Goal: Task Accomplishment & Management: Manage account settings

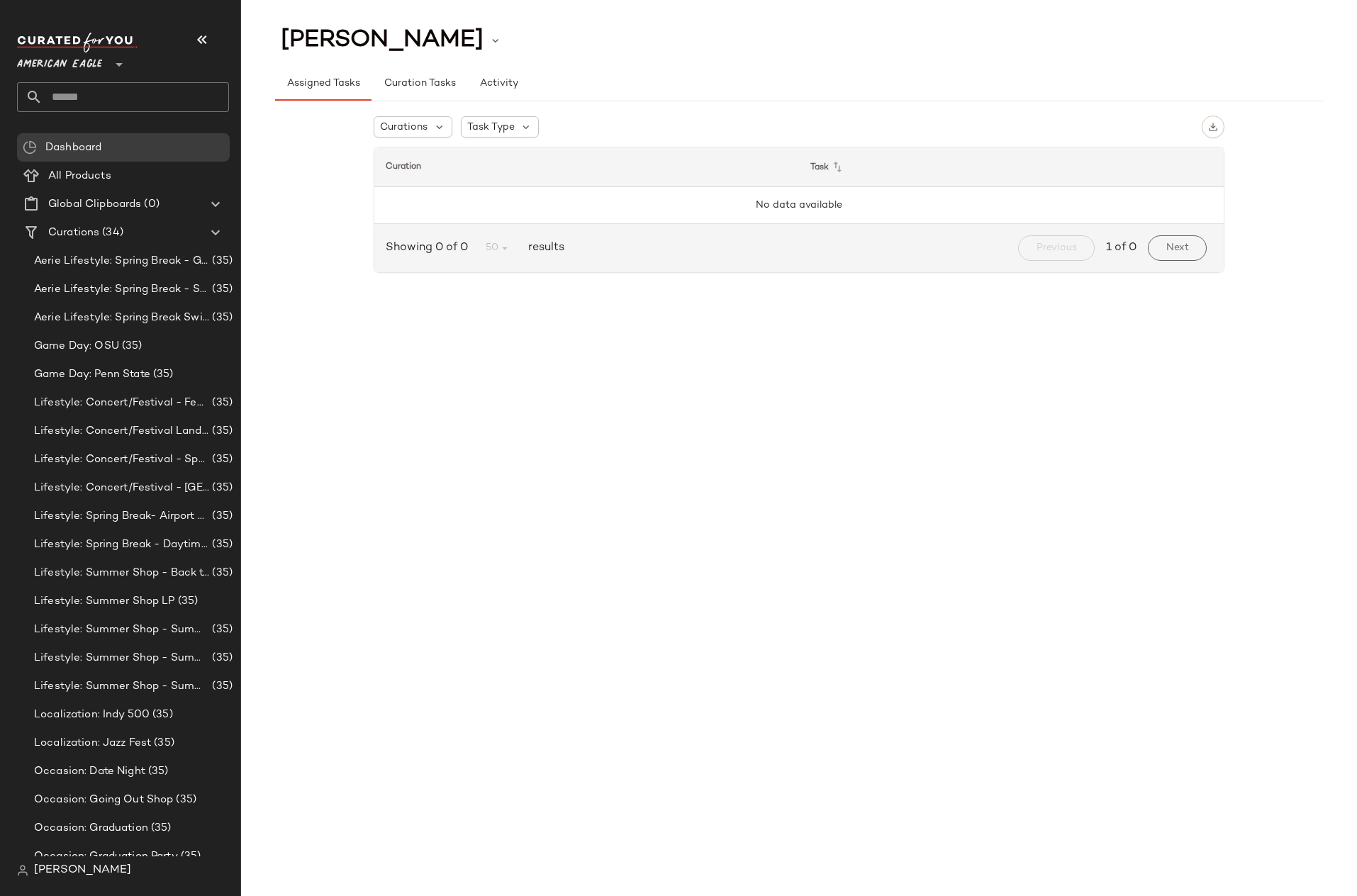
click at [54, 65] on span "American Eagle" at bounding box center [59, 61] width 85 height 26
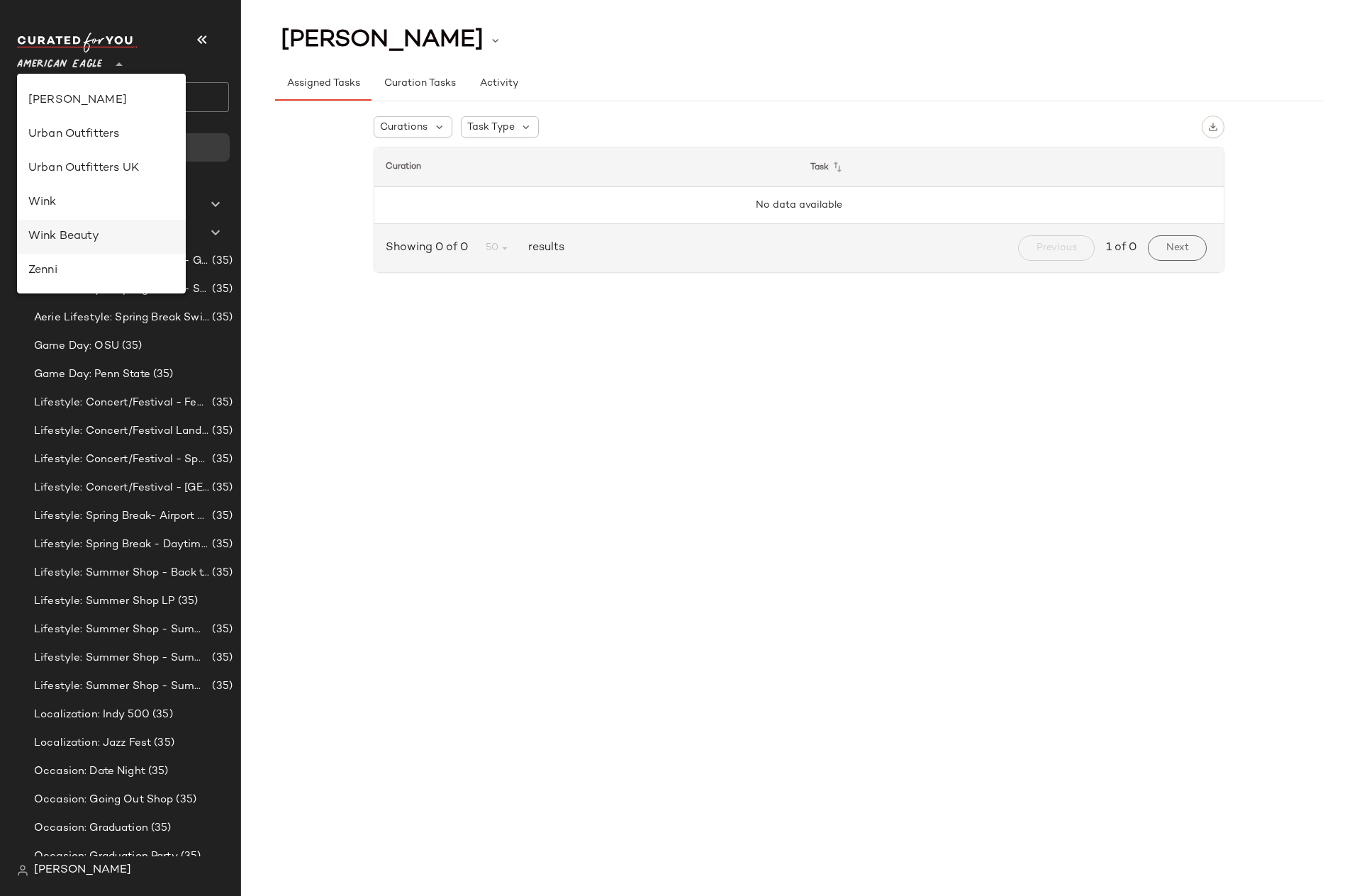
scroll to position [608, 0]
click at [77, 172] on div "Revolve" at bounding box center [101, 169] width 146 height 17
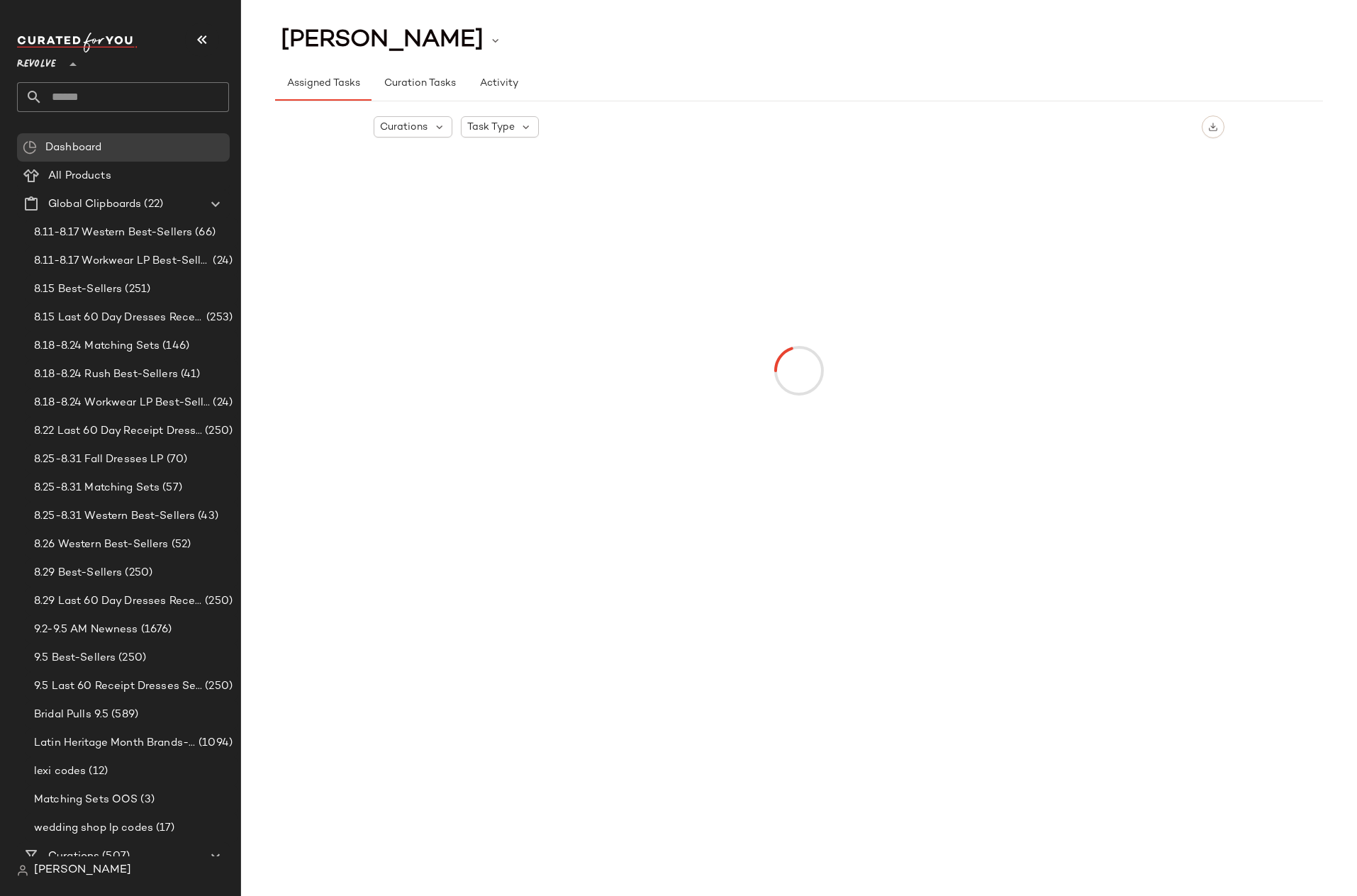
scroll to position [680, 0]
click at [68, 63] on icon at bounding box center [73, 65] width 17 height 17
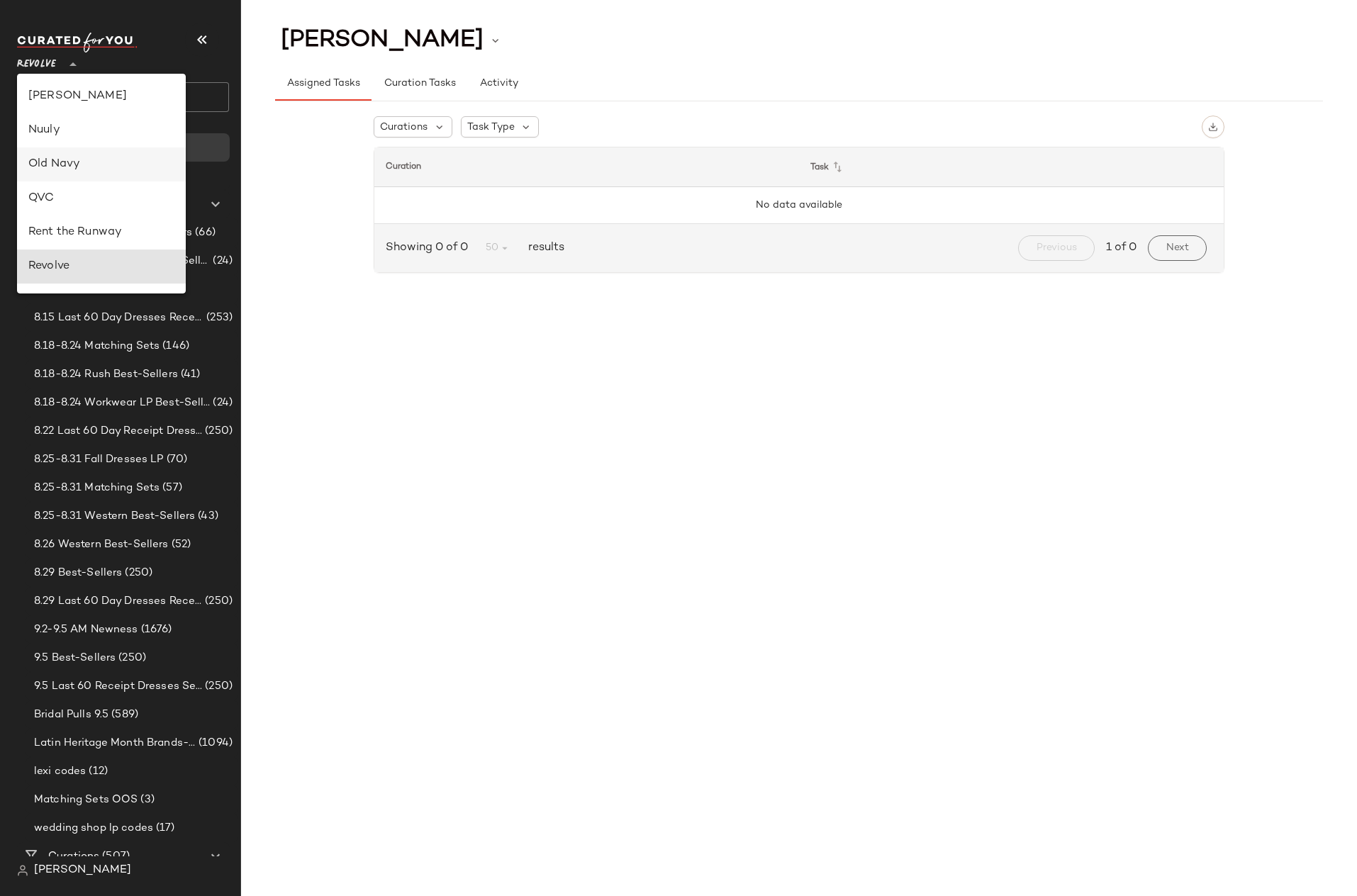
scroll to position [340, 0]
click at [80, 222] on div "Lulus" at bounding box center [101, 233] width 169 height 34
type input "**"
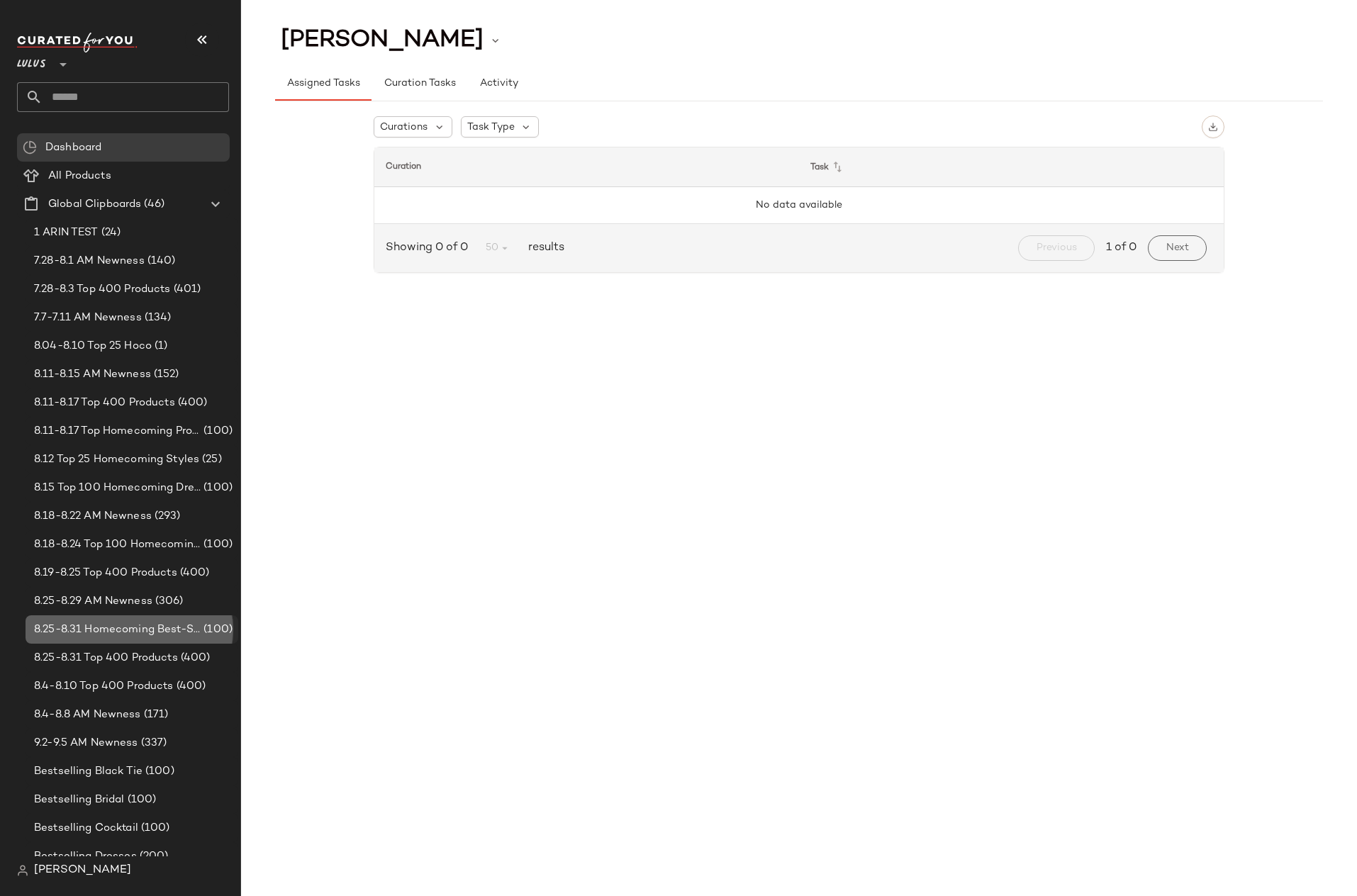
click at [115, 630] on span "8.25-8.31 Homecoming Best-Sellers" at bounding box center [118, 630] width 167 height 16
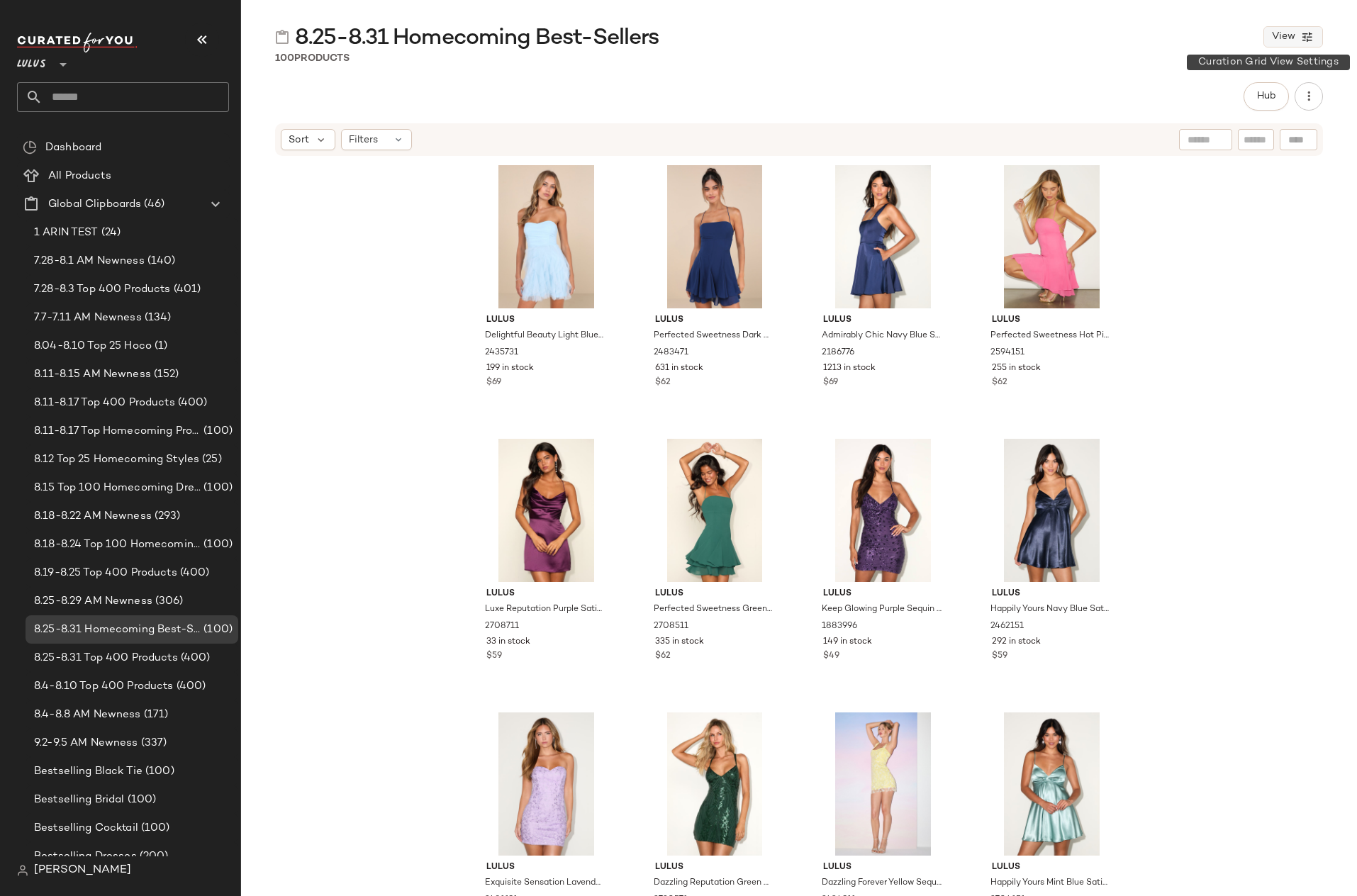
click at [1298, 36] on button "View" at bounding box center [1293, 37] width 60 height 21
click at [214, 202] on icon at bounding box center [216, 204] width 17 height 17
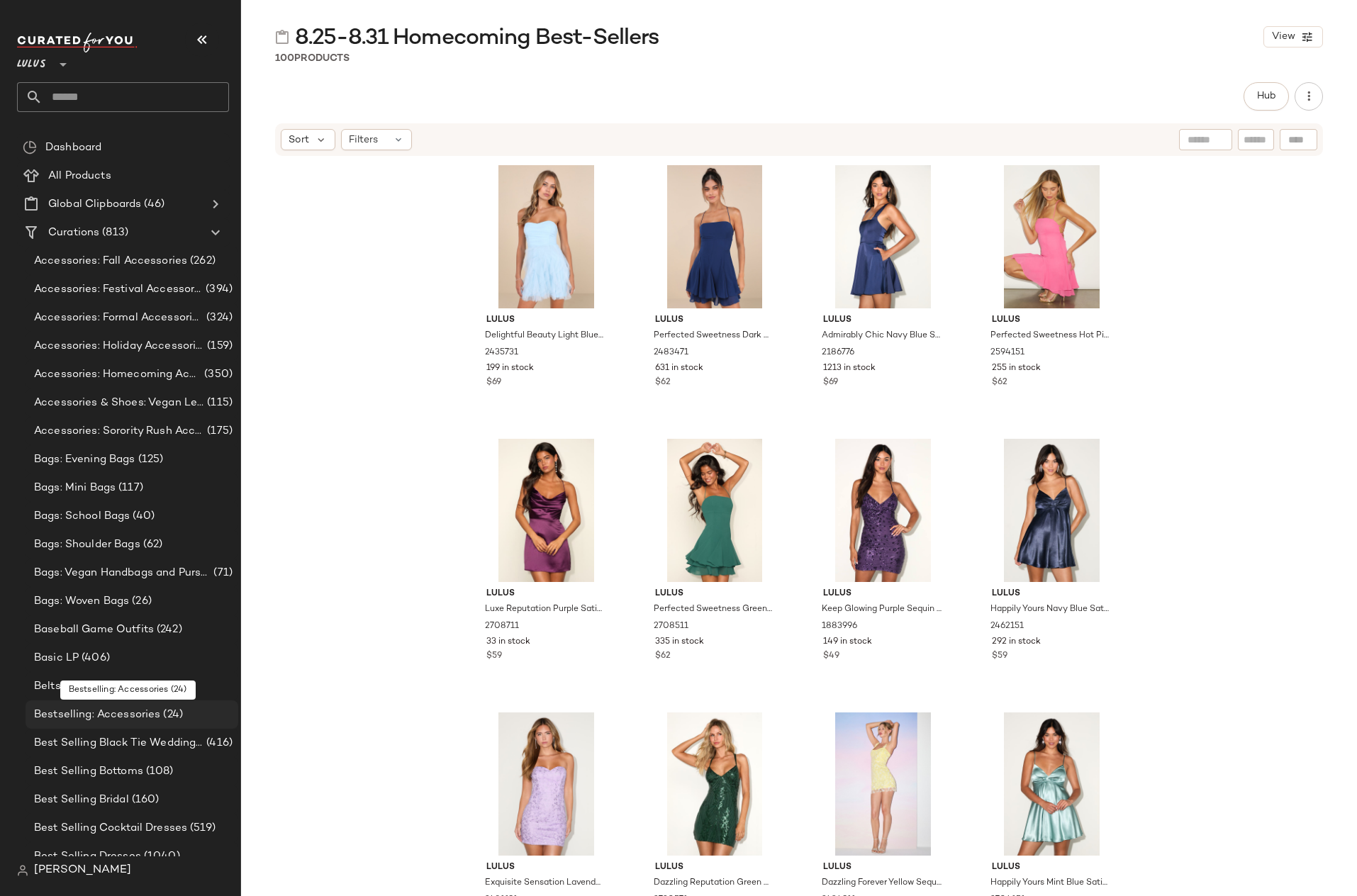
click at [110, 727] on div "Bestselling: Accessories (24)" at bounding box center [132, 714] width 213 height 28
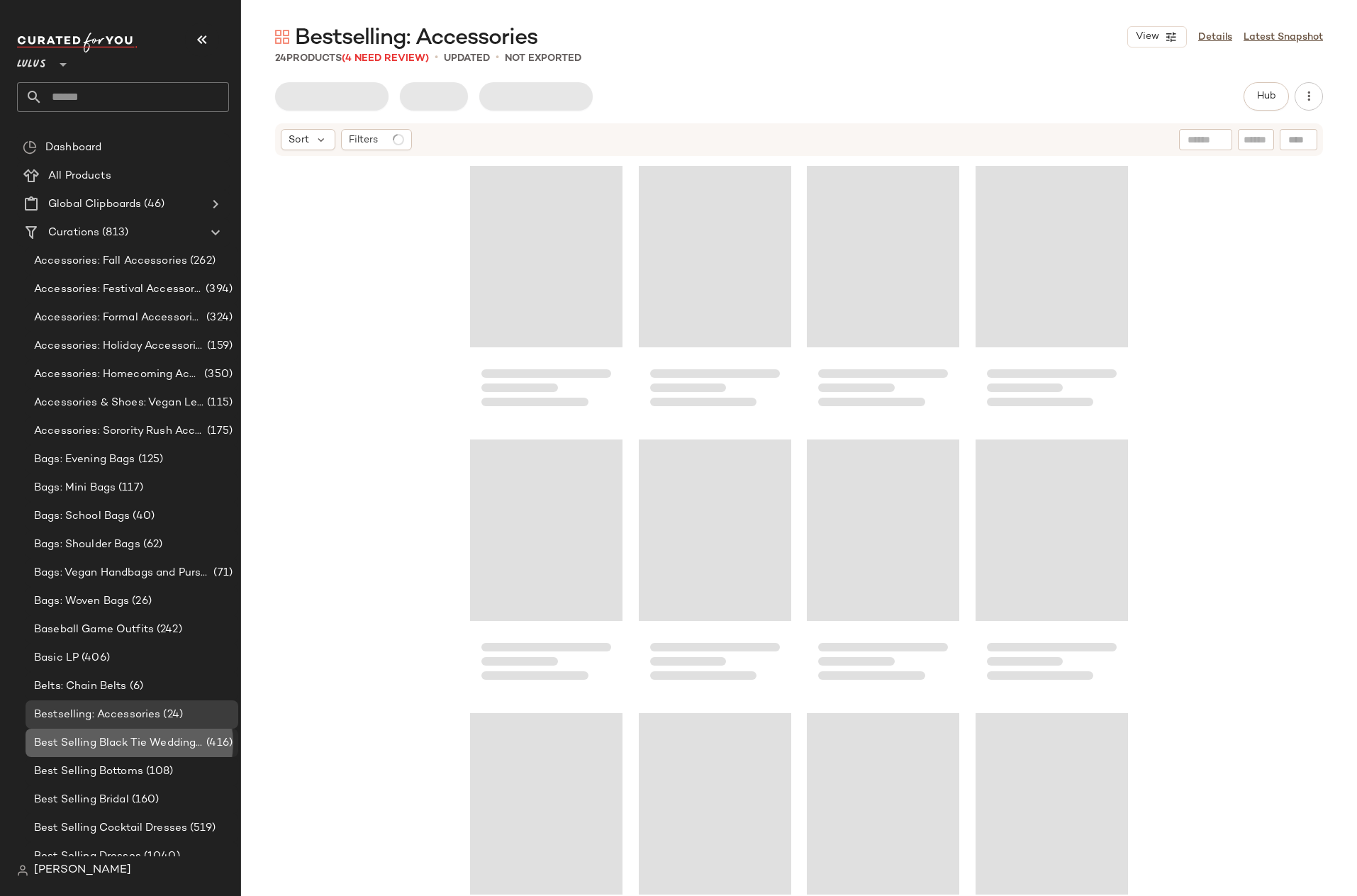
click at [109, 740] on span "Best Selling Black Tie Wedding Guest" at bounding box center [119, 743] width 170 height 16
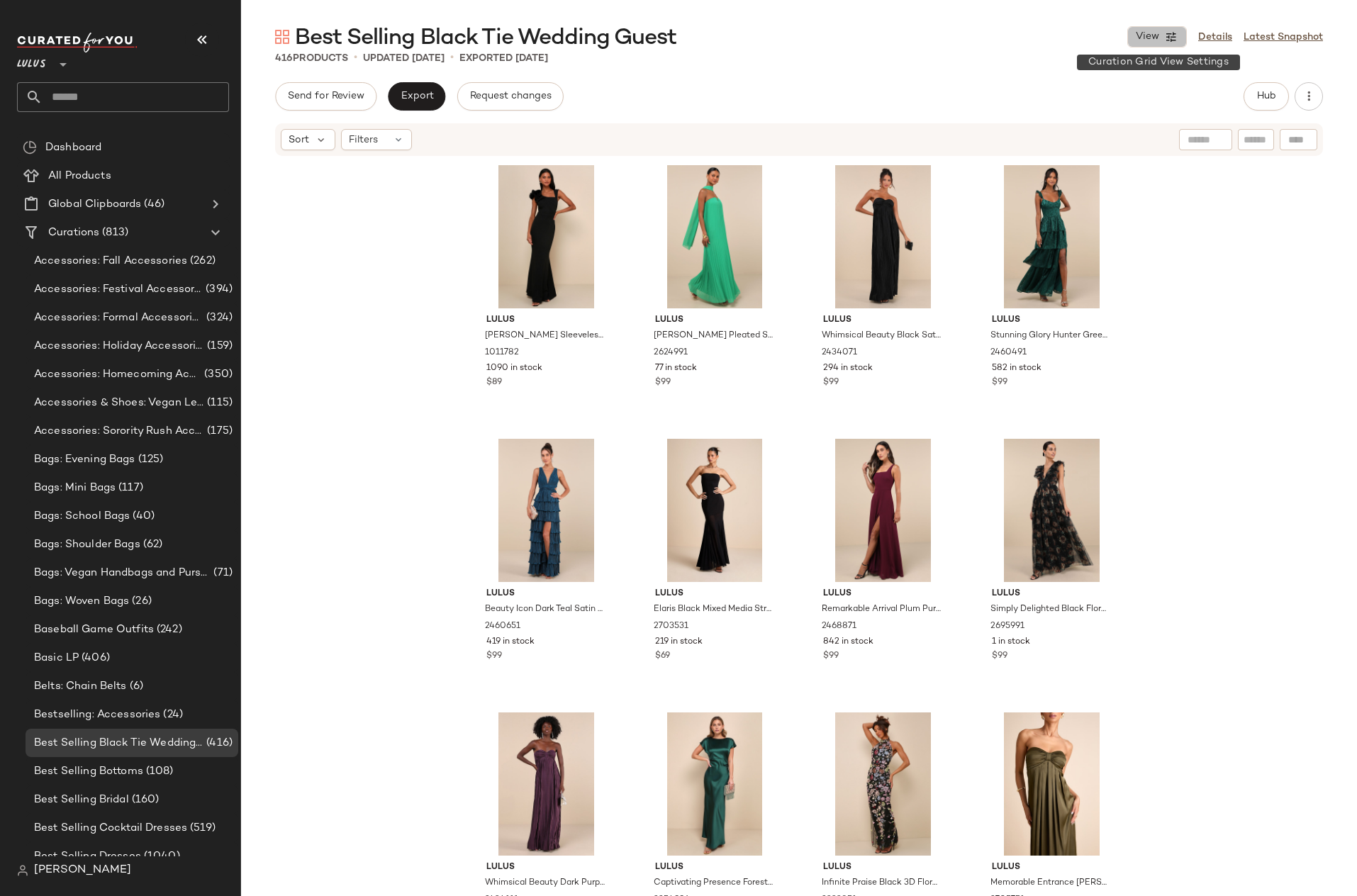
click at [1177, 38] on icon "button" at bounding box center [1171, 37] width 13 height 13
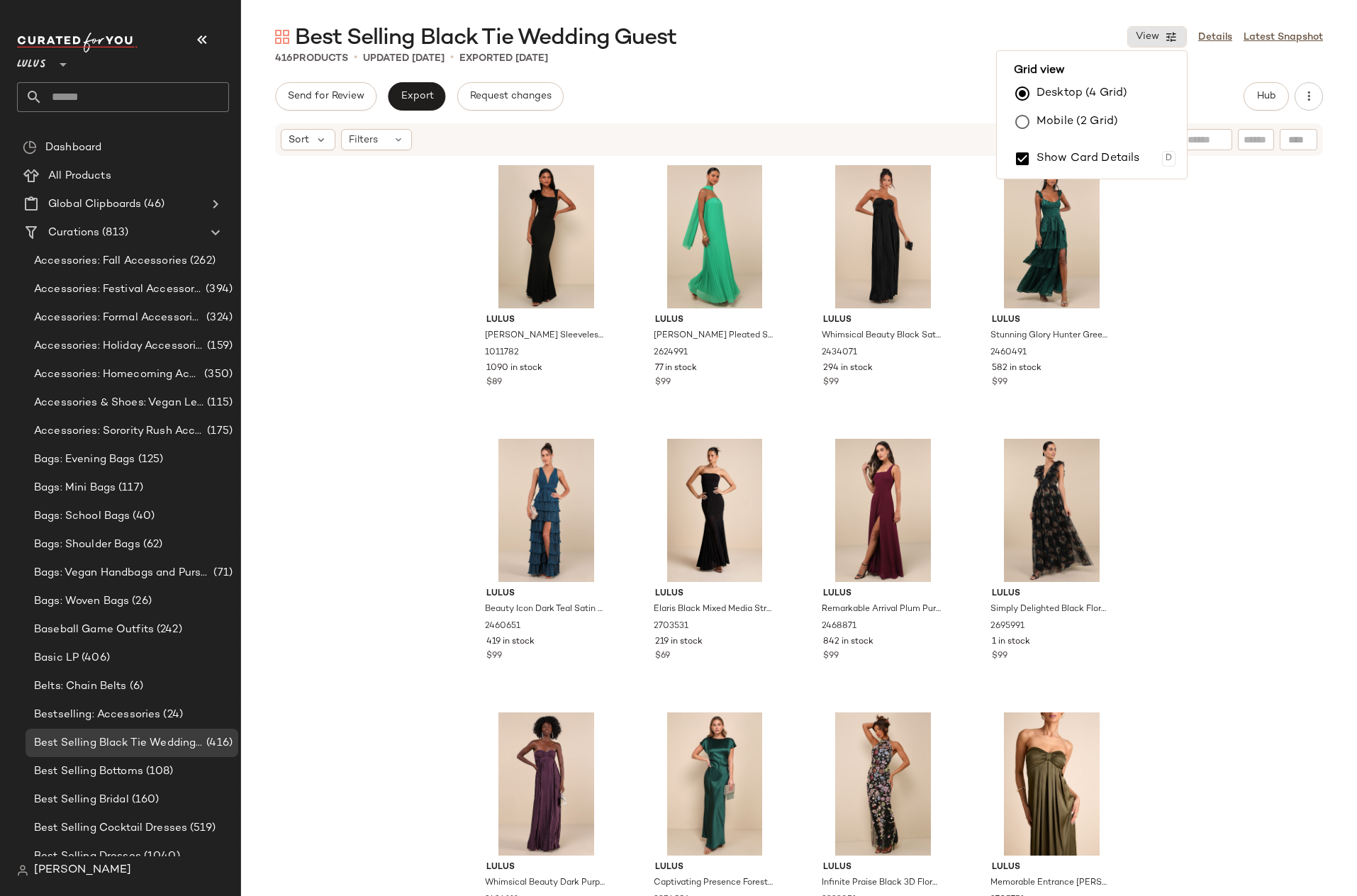
click at [1258, 307] on div "Lulus Lucette Black Sleeveless Ruffled Mermaid Maxi Dress 1011782 1090 in stock…" at bounding box center [799, 548] width 1116 height 781
click at [130, 838] on div "Best Selling Cocktail Dresses (519)" at bounding box center [132, 828] width 213 height 28
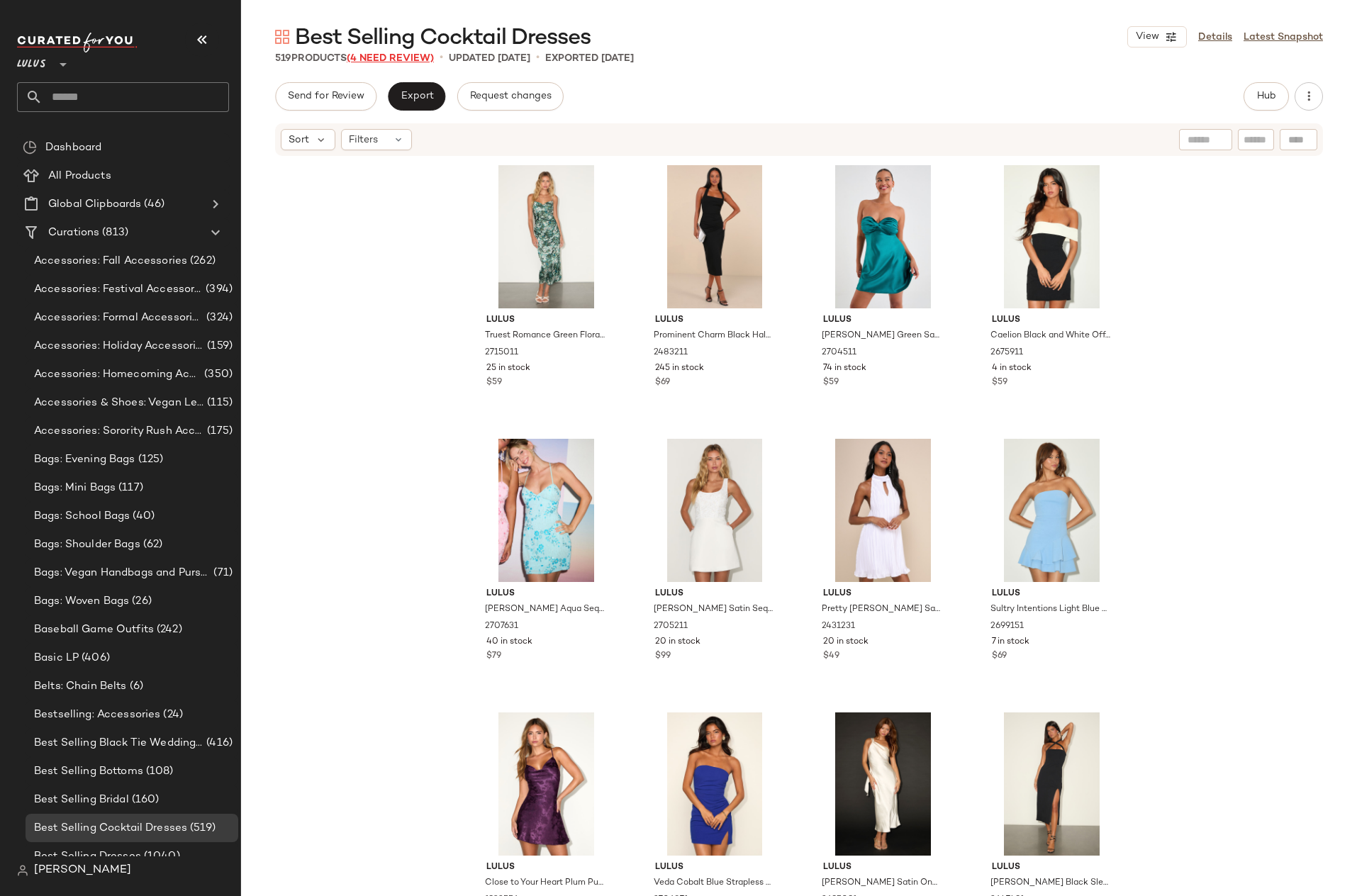
click at [393, 55] on span "(4 Need Review)" at bounding box center [390, 58] width 87 height 11
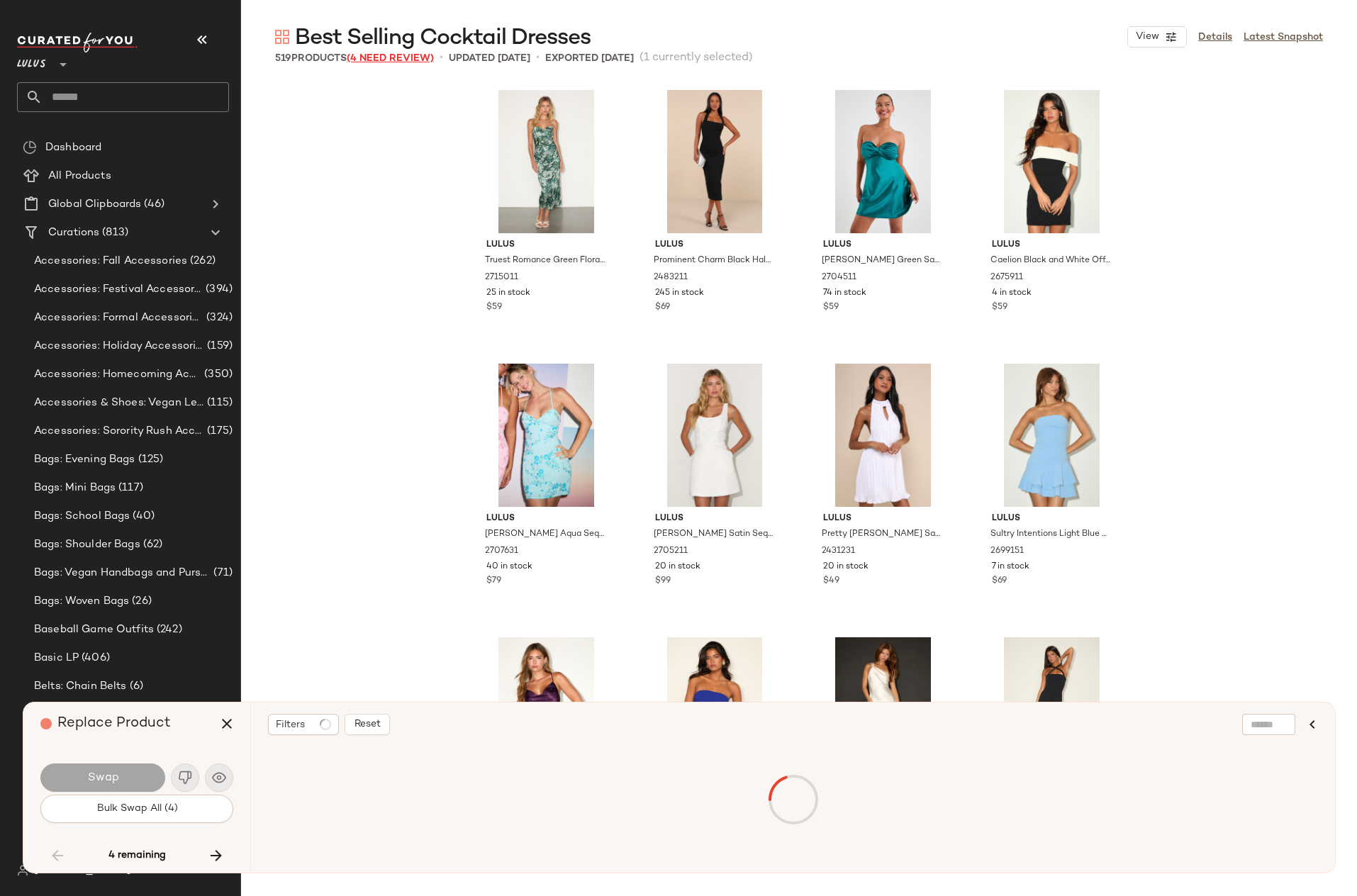
scroll to position [10396, 0]
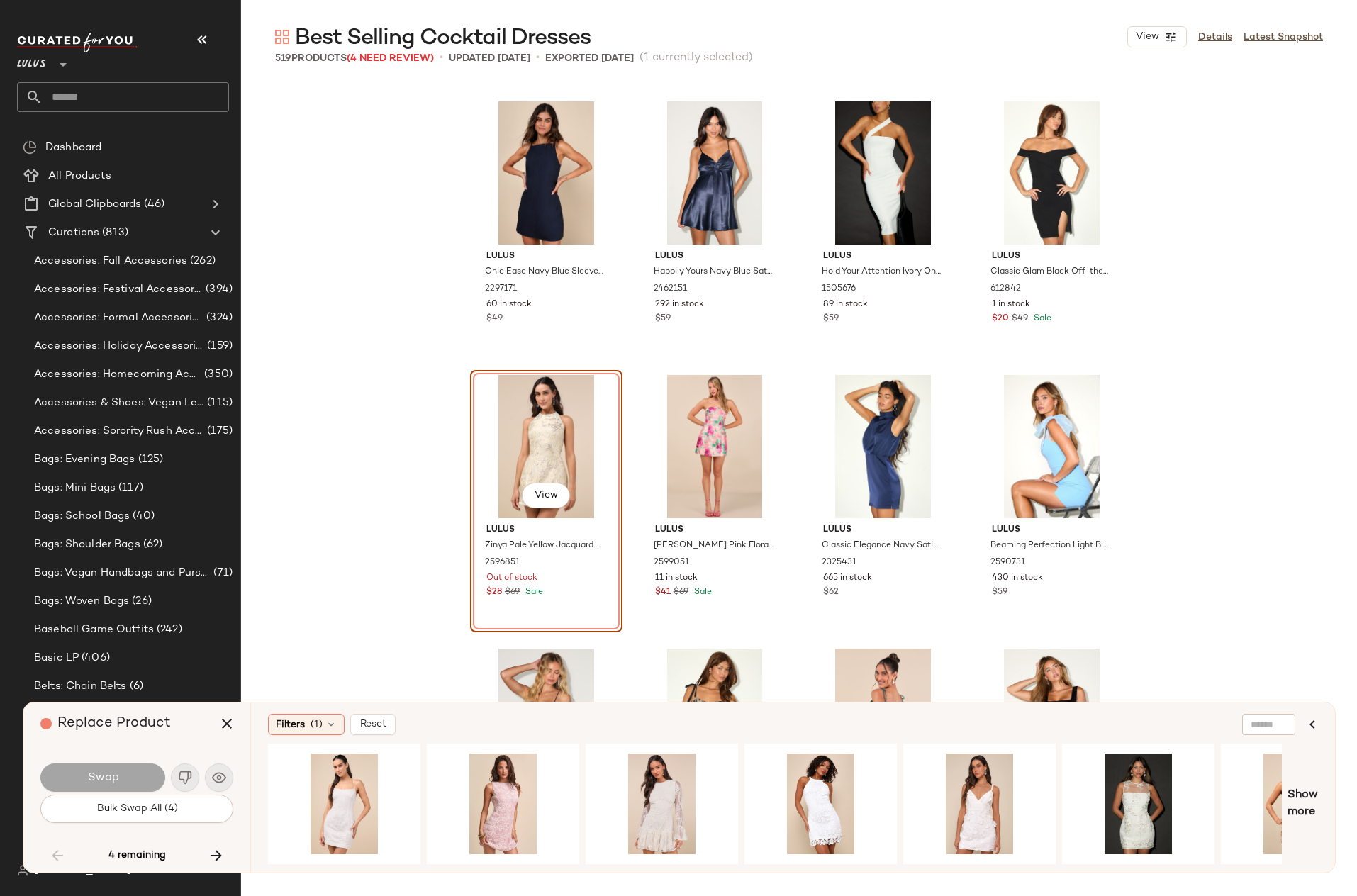
click at [1225, 288] on div "Lulus Chic Ease Navy Blue Sleeveless Mini Dress 2297171 60 in stock $49 Lulus H…" at bounding box center [799, 519] width 1116 height 873
click at [160, 514] on div "Bags: School Bags (40)" at bounding box center [131, 516] width 203 height 16
click at [140, 498] on div "Bags: Mini Bags (117)" at bounding box center [132, 488] width 213 height 28
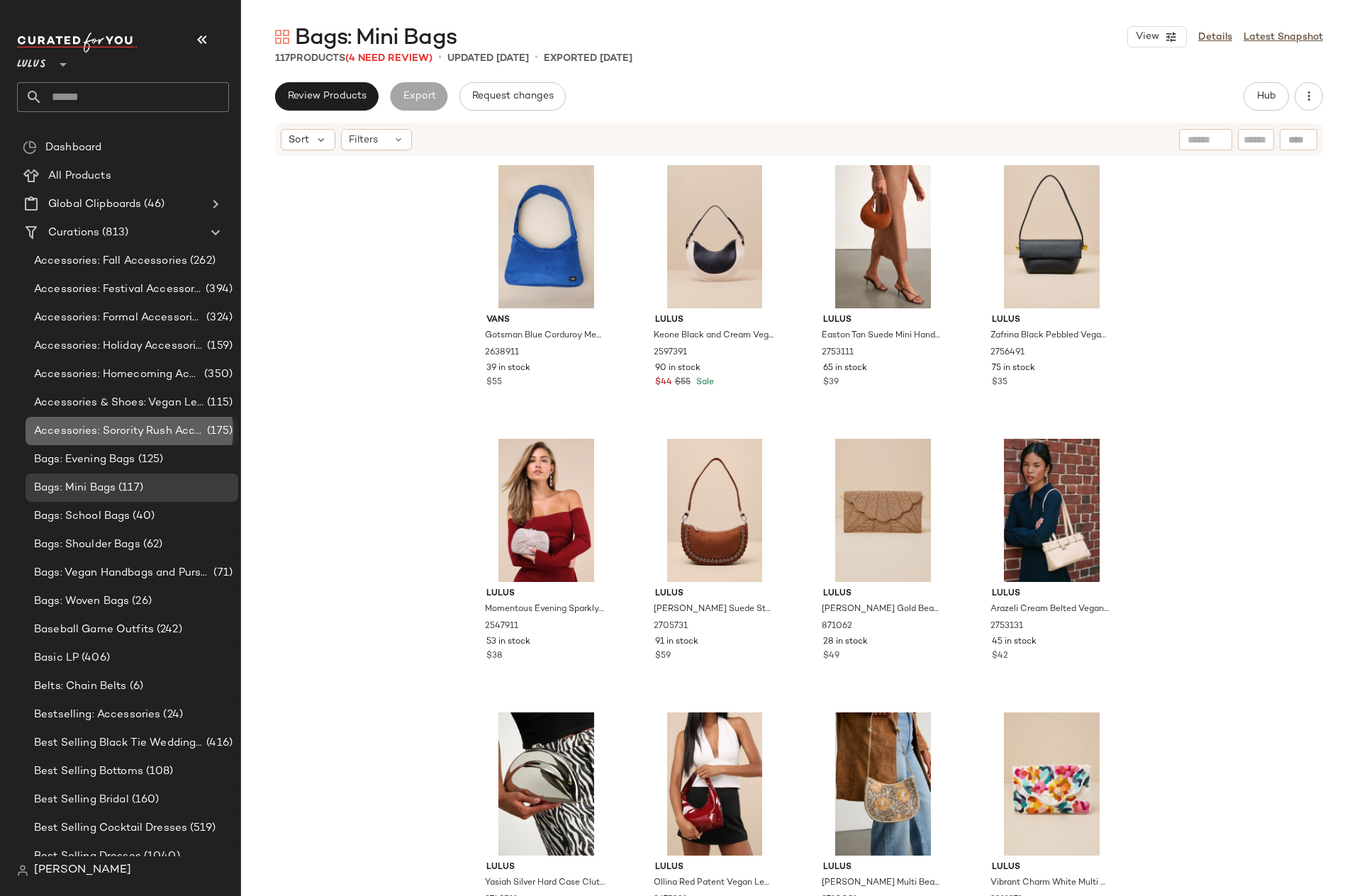
click at [126, 437] on span "Accessories: Sorority Rush Accessories" at bounding box center [119, 431] width 170 height 16
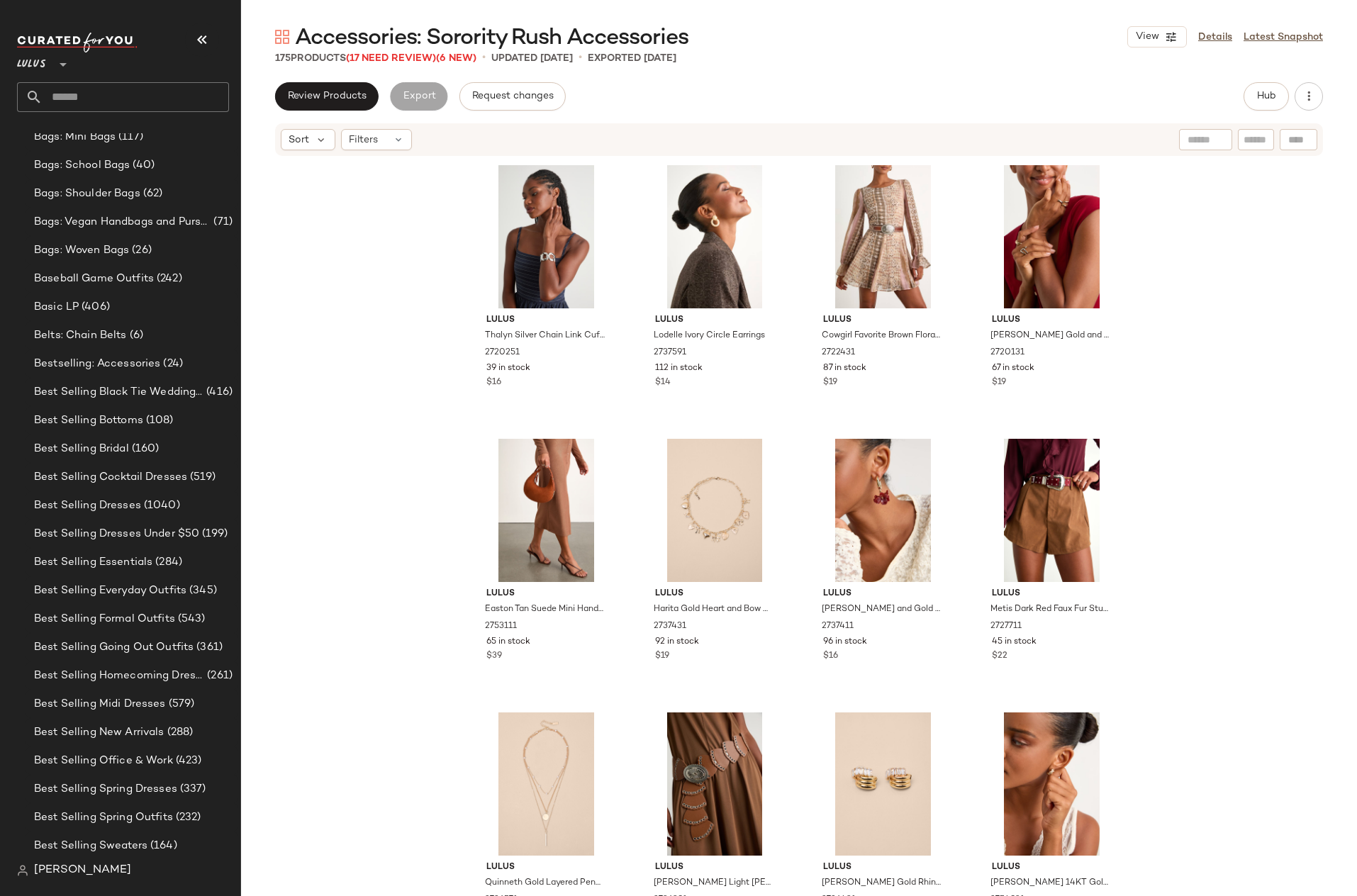
scroll to position [761, 0]
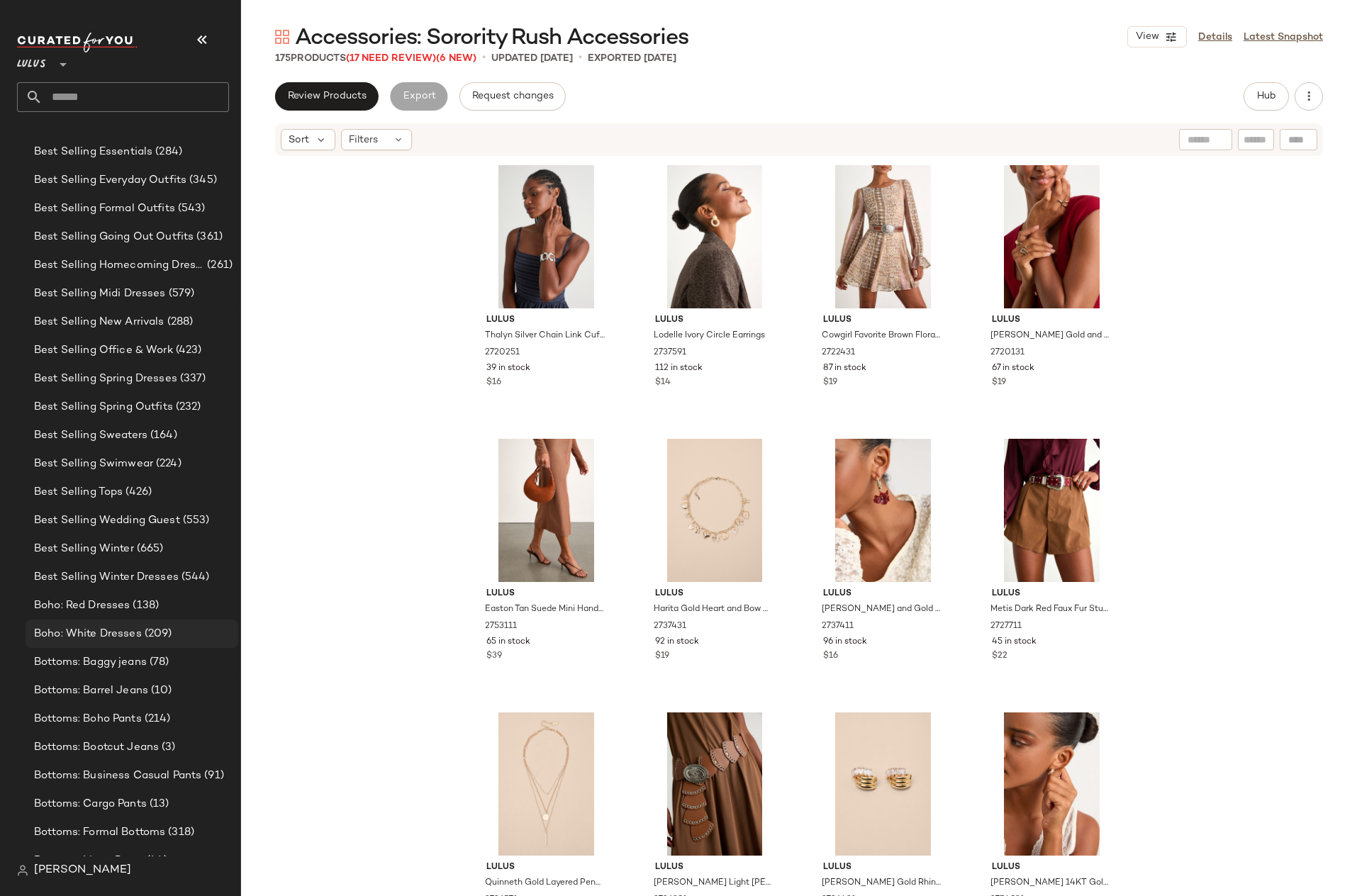
click at [112, 637] on span "Boho: White Dresses" at bounding box center [88, 634] width 108 height 16
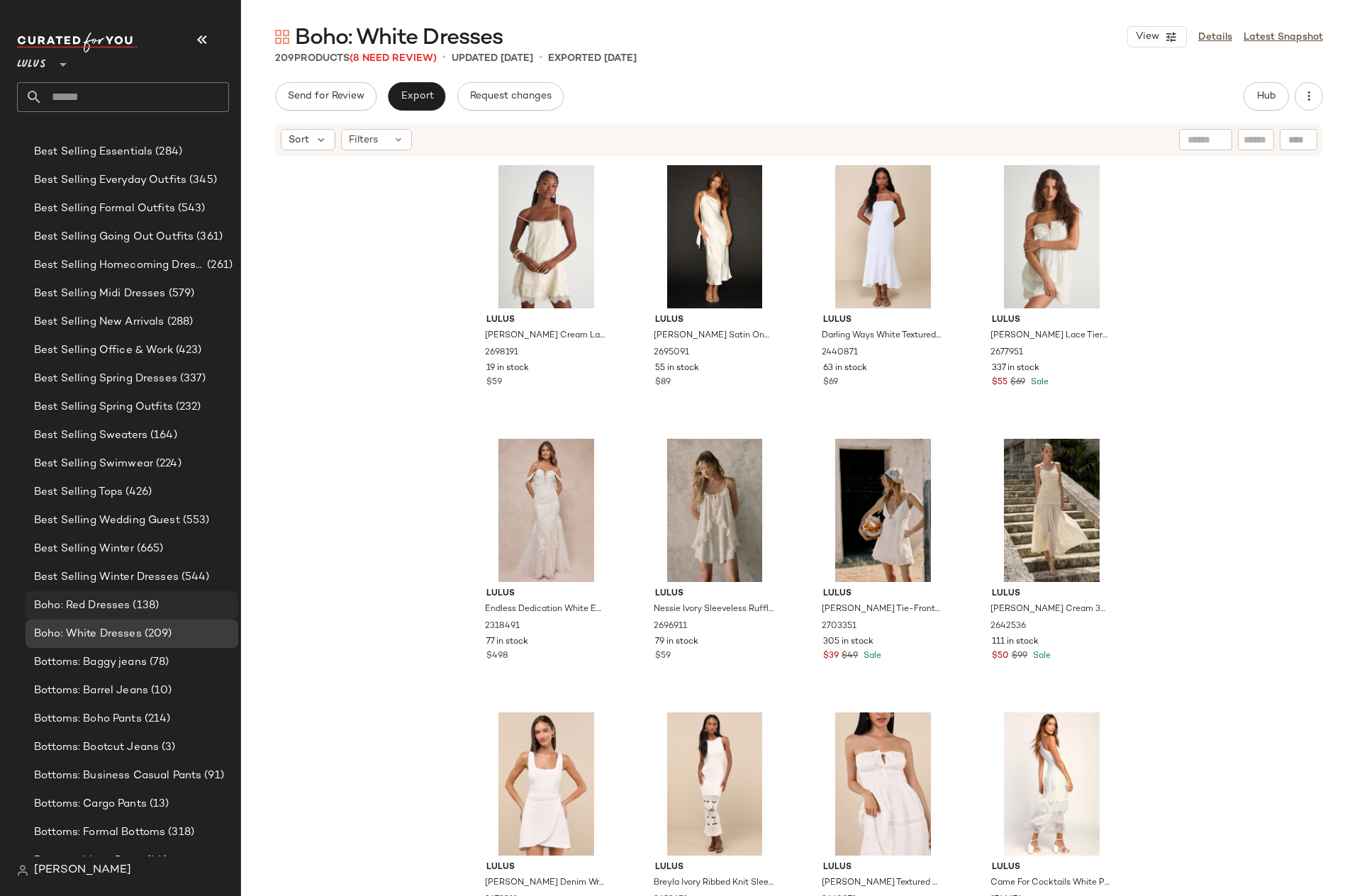
click at [110, 603] on span "Boho: Red Dresses" at bounding box center [82, 605] width 95 height 16
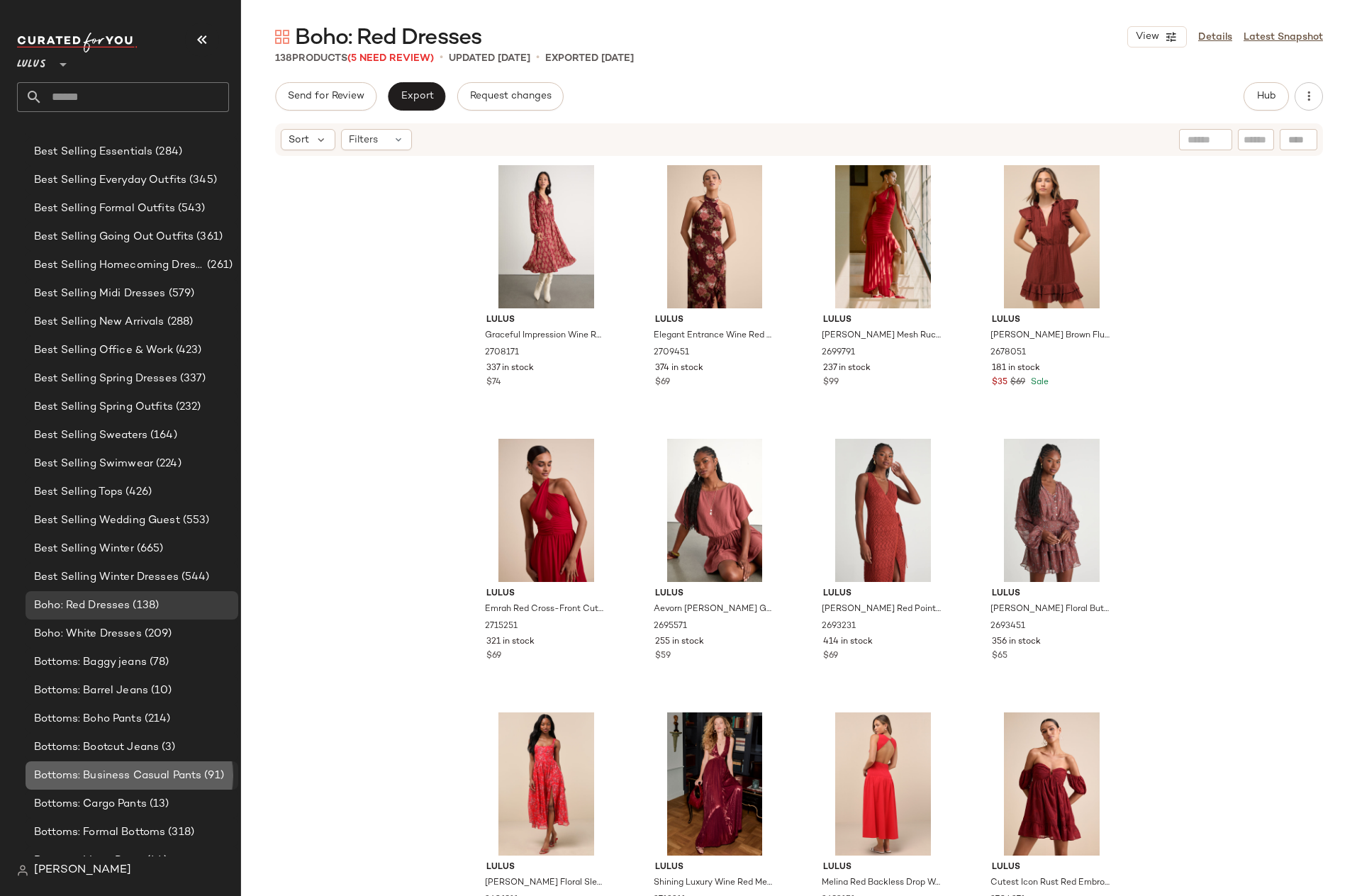
click at [108, 769] on span "Bottoms: Business Casual Pants" at bounding box center [118, 776] width 167 height 16
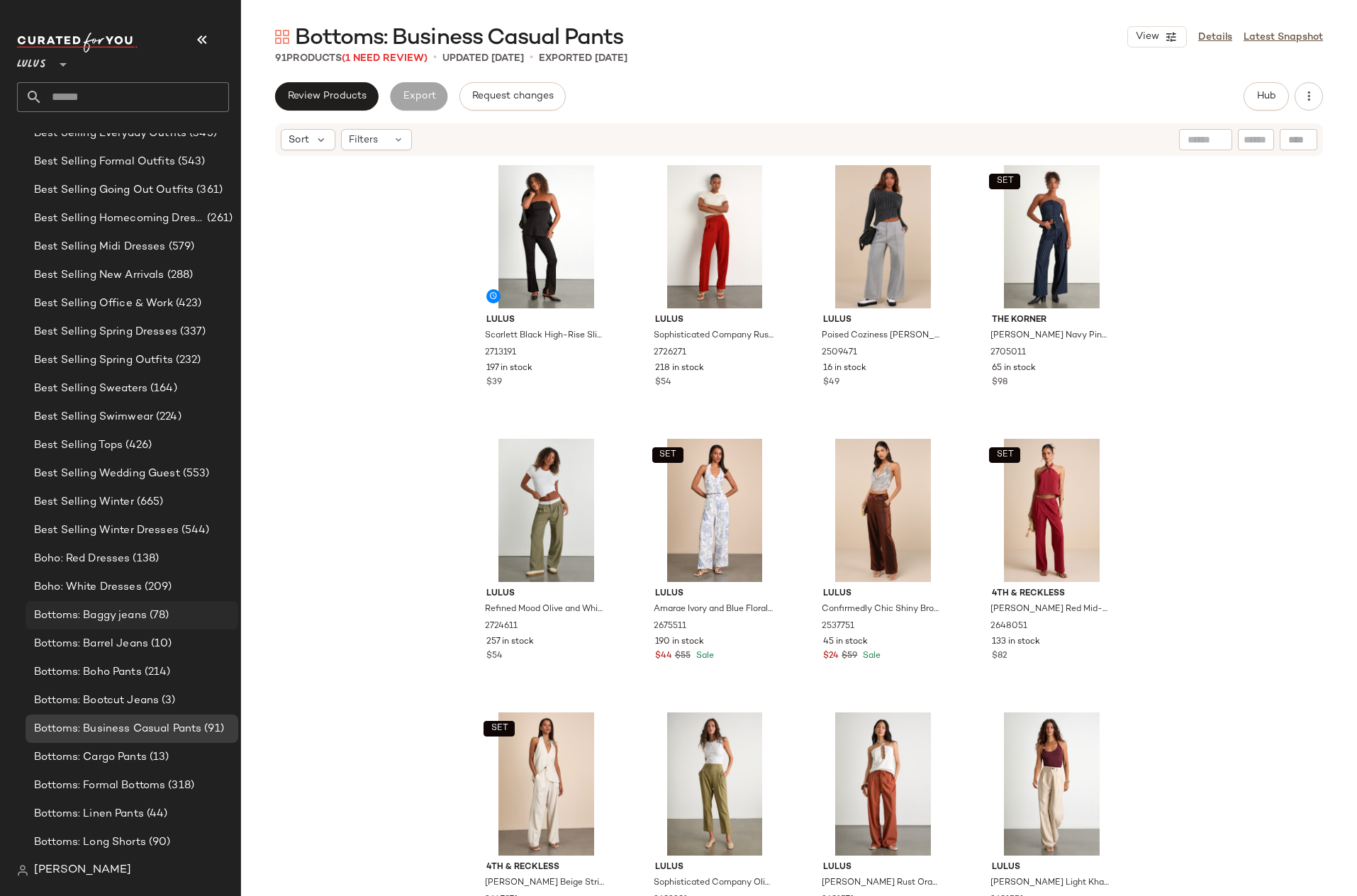
scroll to position [853, 0]
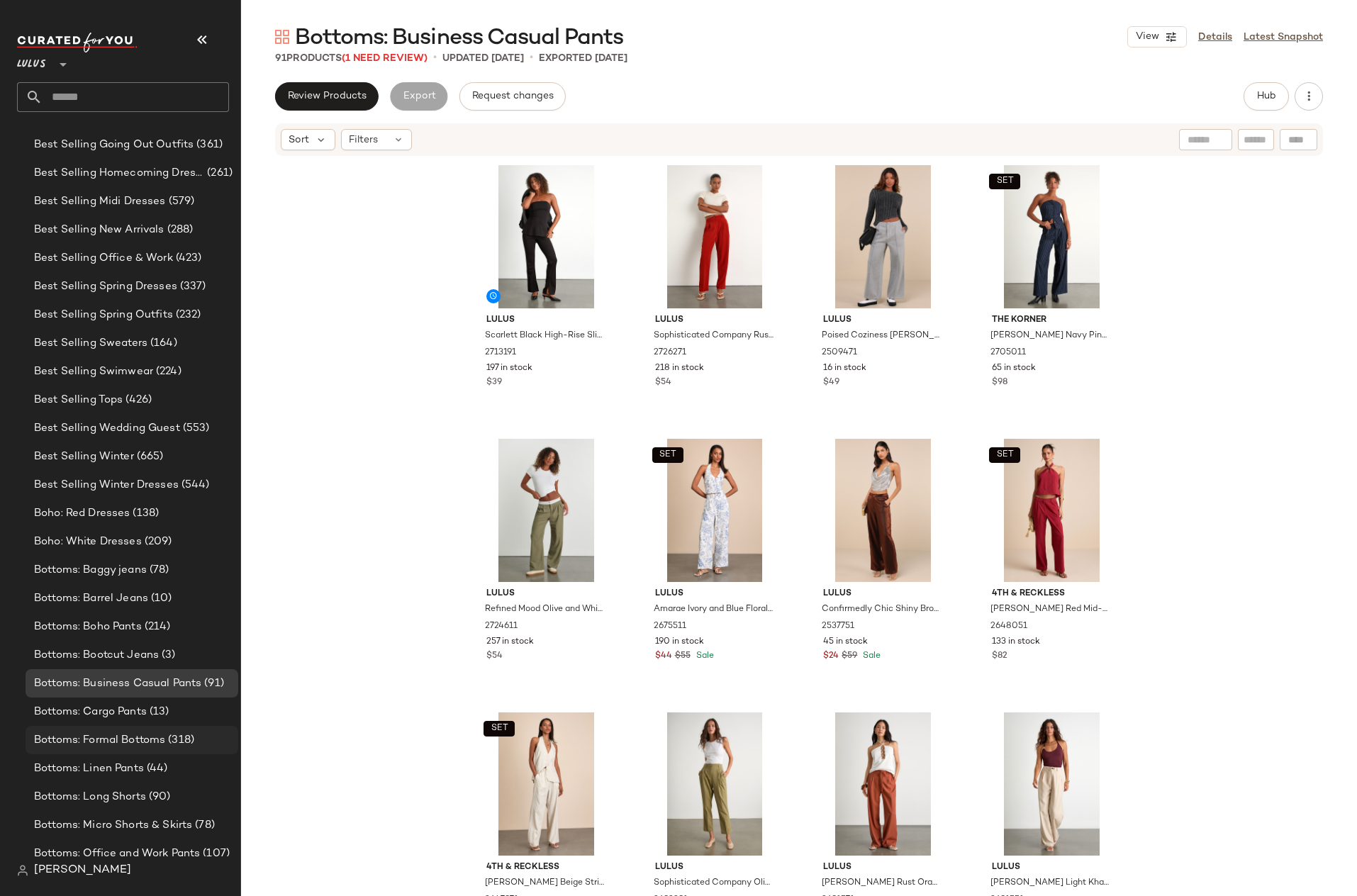
click at [103, 732] on span "Bottoms: Formal Bottoms" at bounding box center [100, 740] width 131 height 16
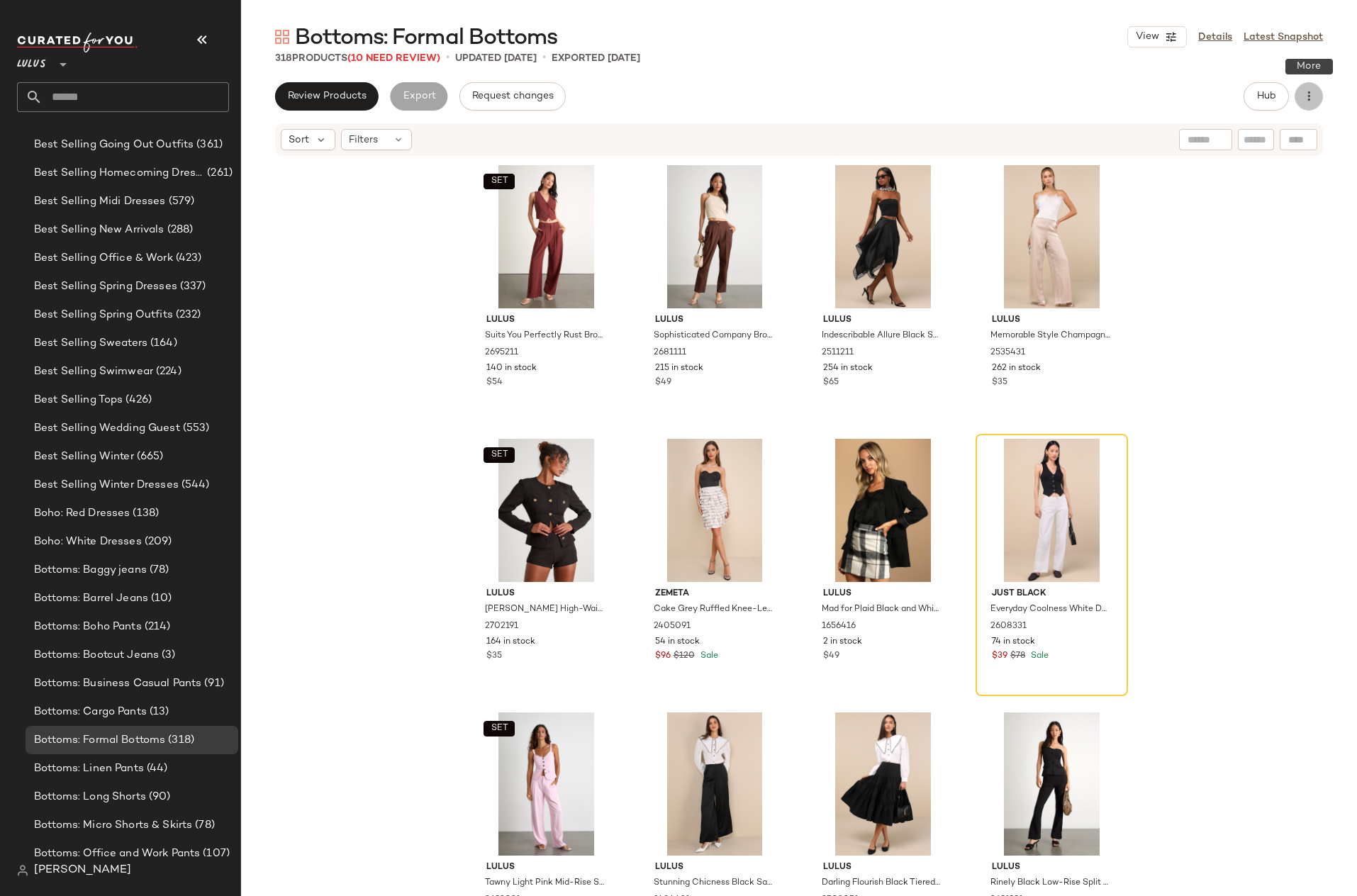
click at [1310, 99] on icon "button" at bounding box center [1309, 96] width 14 height 14
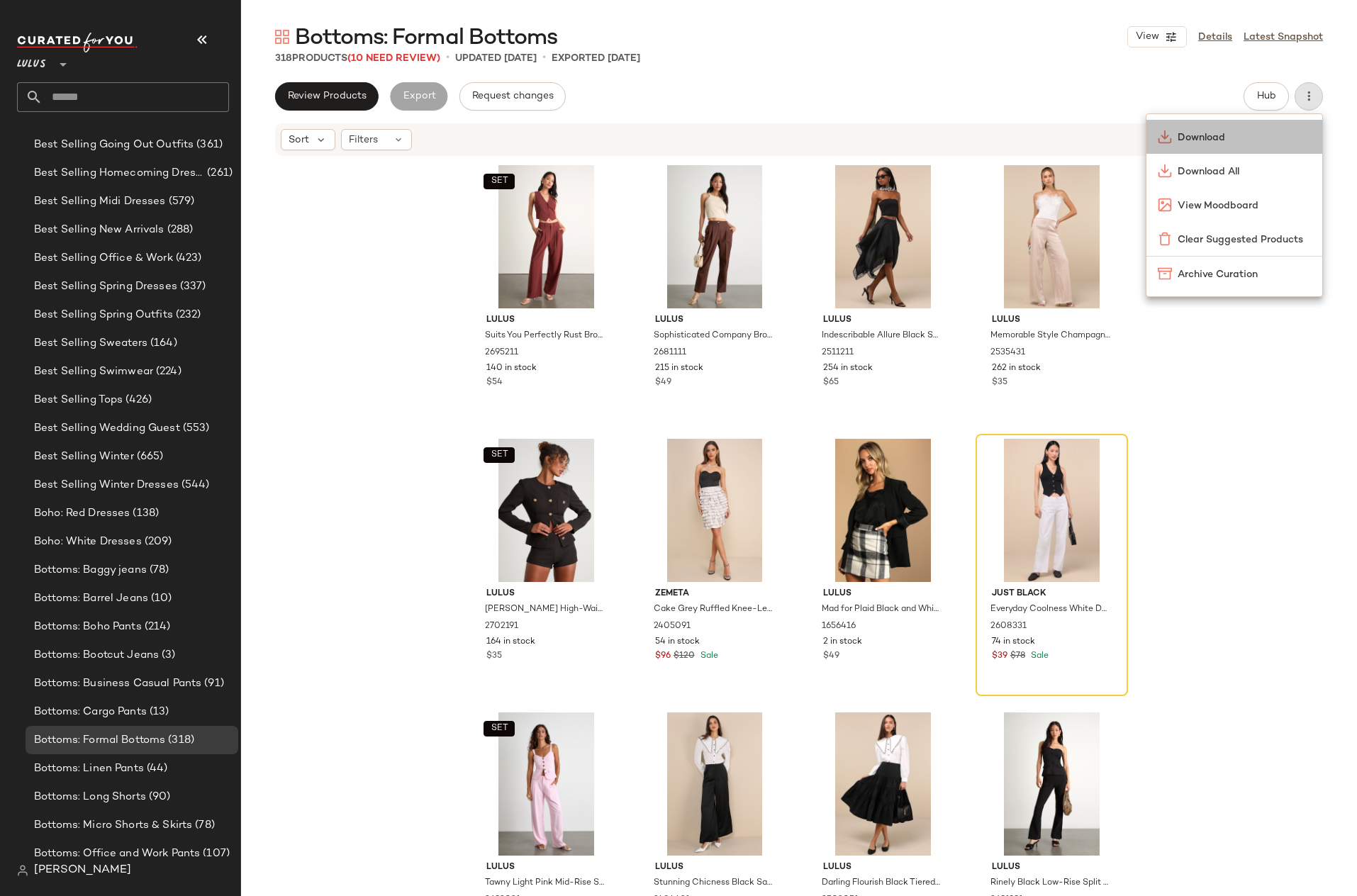
click at [1220, 140] on span "Download" at bounding box center [1244, 137] width 133 height 15
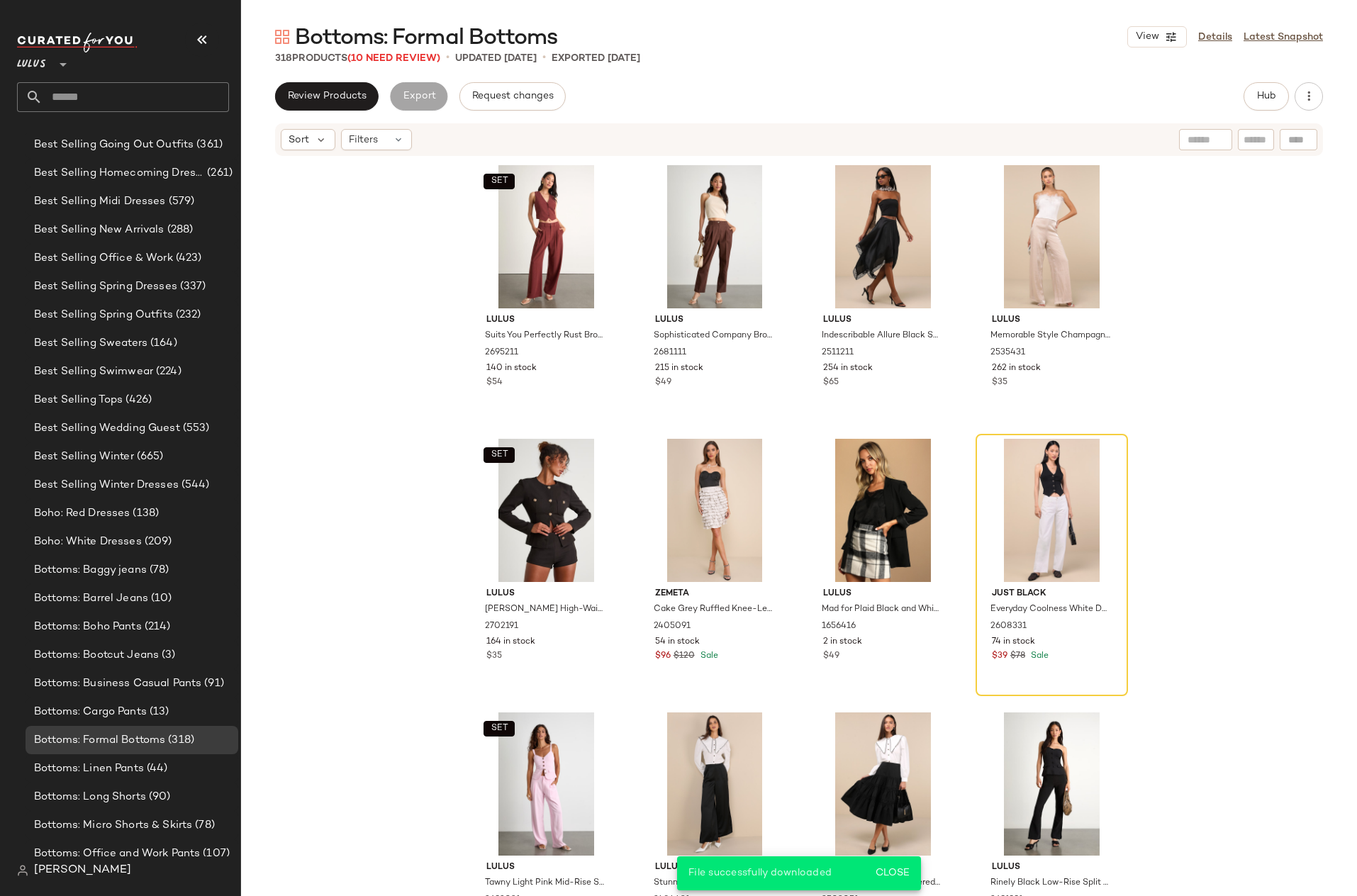
click at [442, 40] on span "Bottoms: Formal Bottoms" at bounding box center [426, 38] width 262 height 28
copy div "Bottoms: Formal Bottoms View"
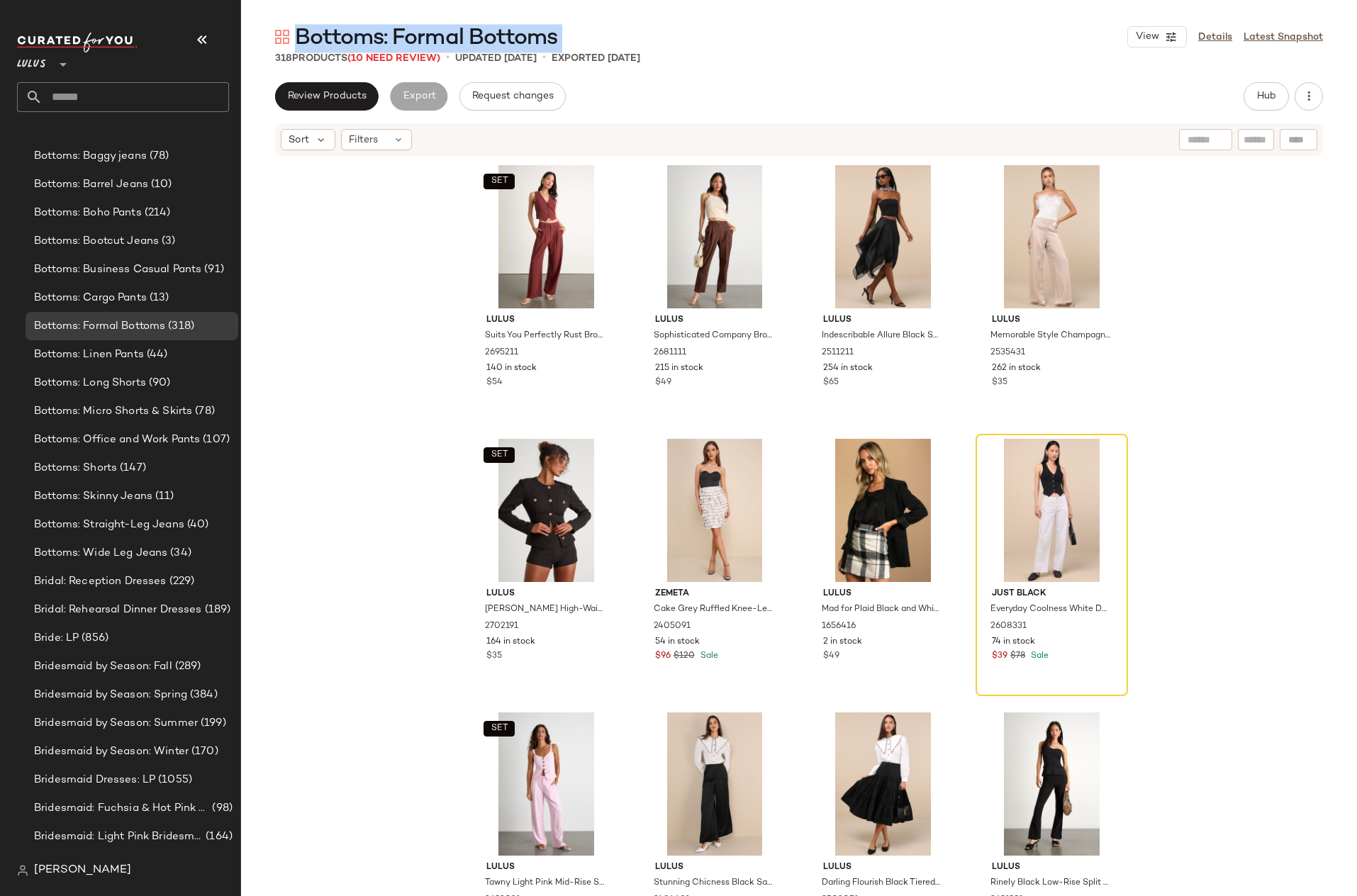
scroll to position [1364, 0]
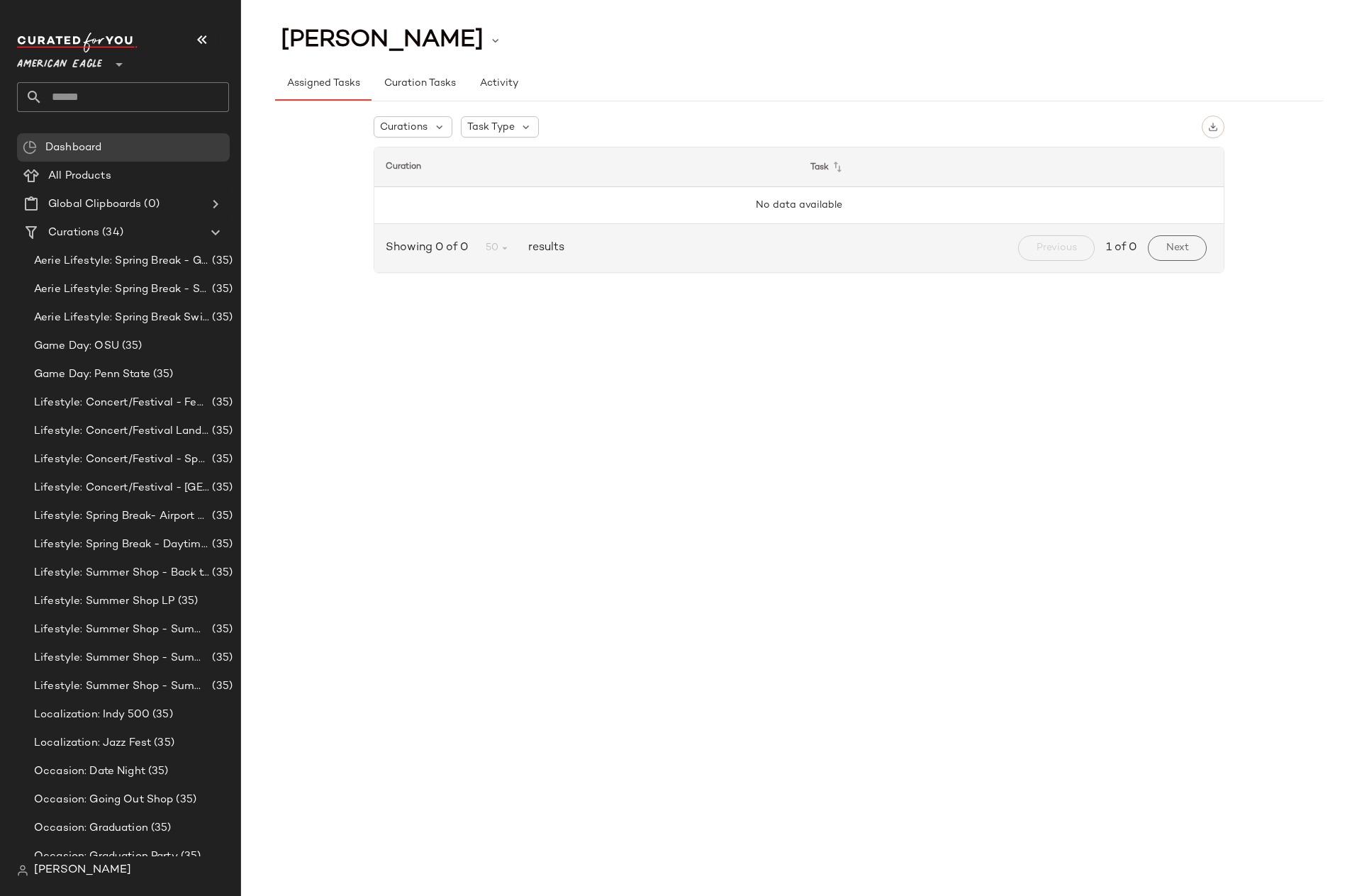
click at [73, 68] on span "American Eagle" at bounding box center [59, 61] width 85 height 26
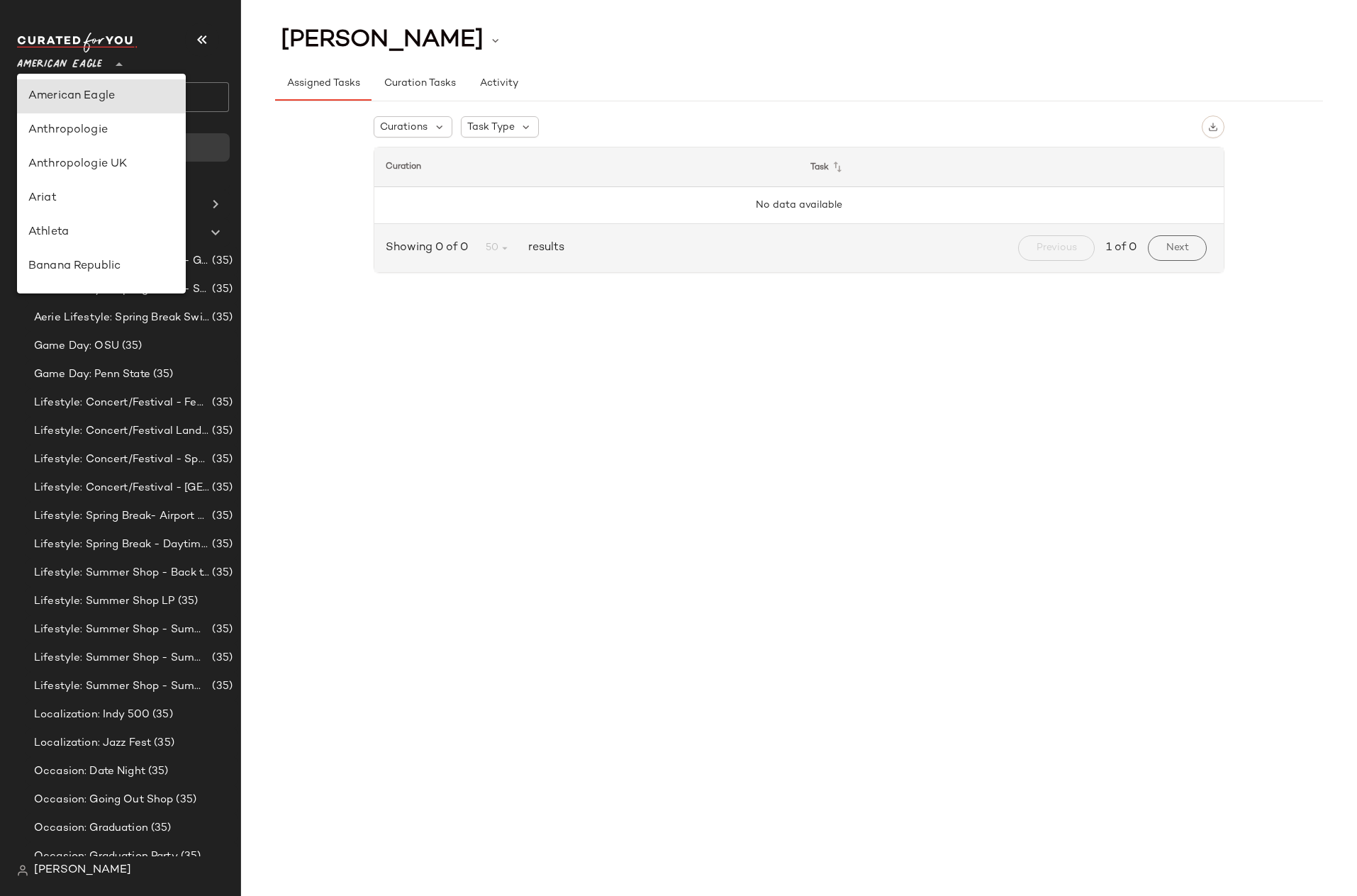
click at [54, 870] on span "[PERSON_NAME]" at bounding box center [83, 870] width 97 height 17
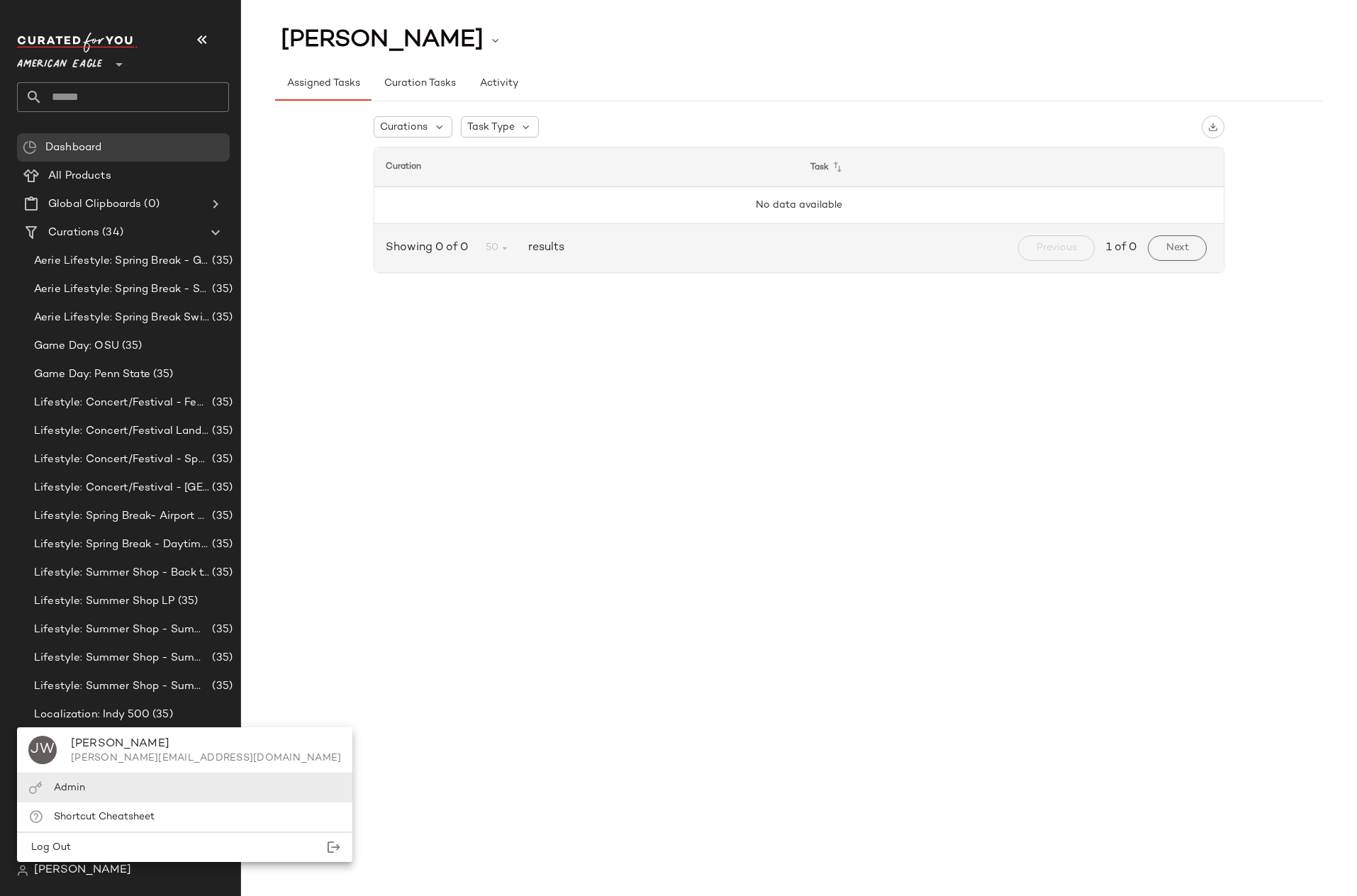
click at [75, 794] on div "Admin" at bounding box center [70, 788] width 31 height 15
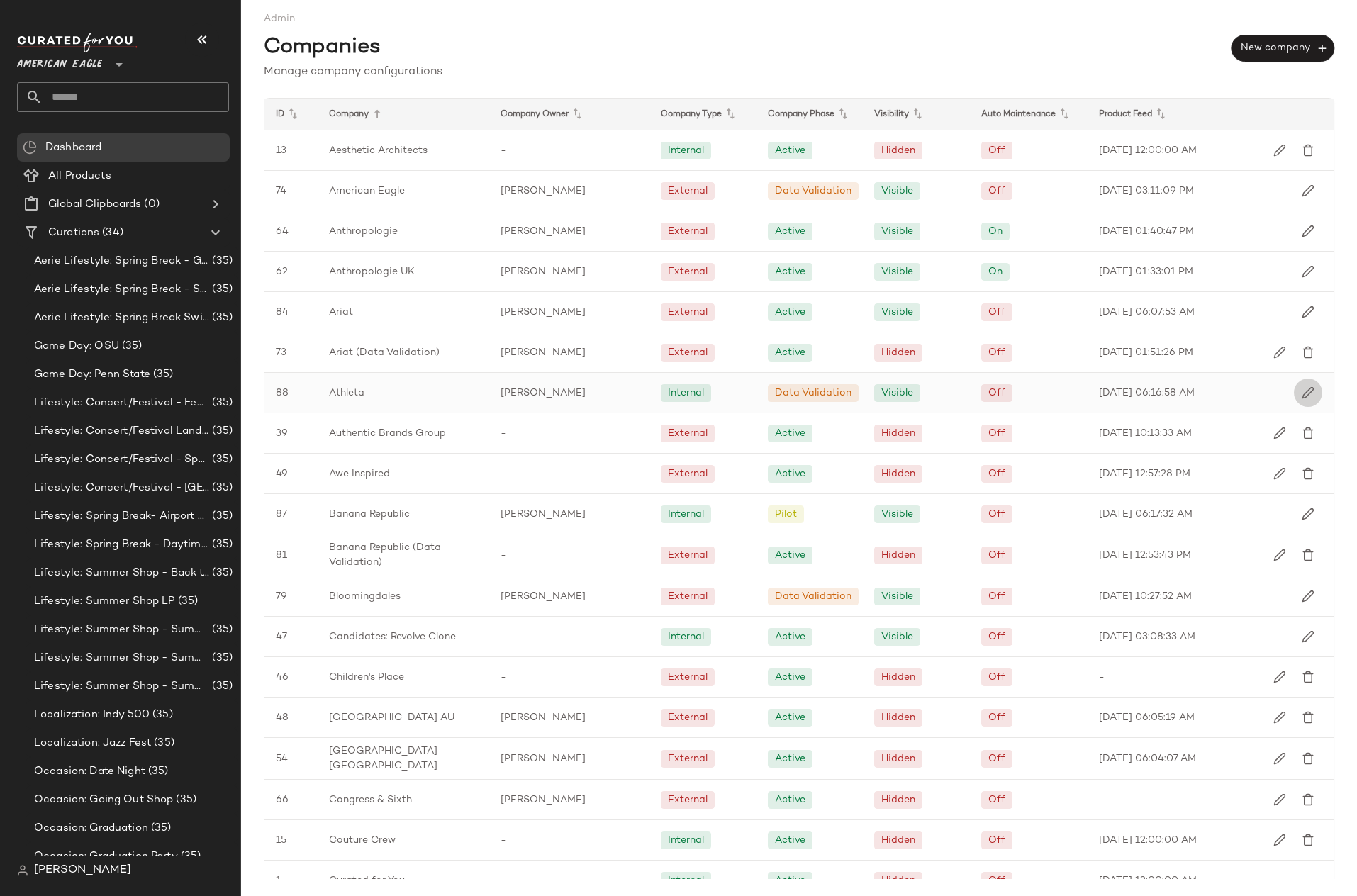
click at [1307, 405] on button "button" at bounding box center [1308, 392] width 28 height 28
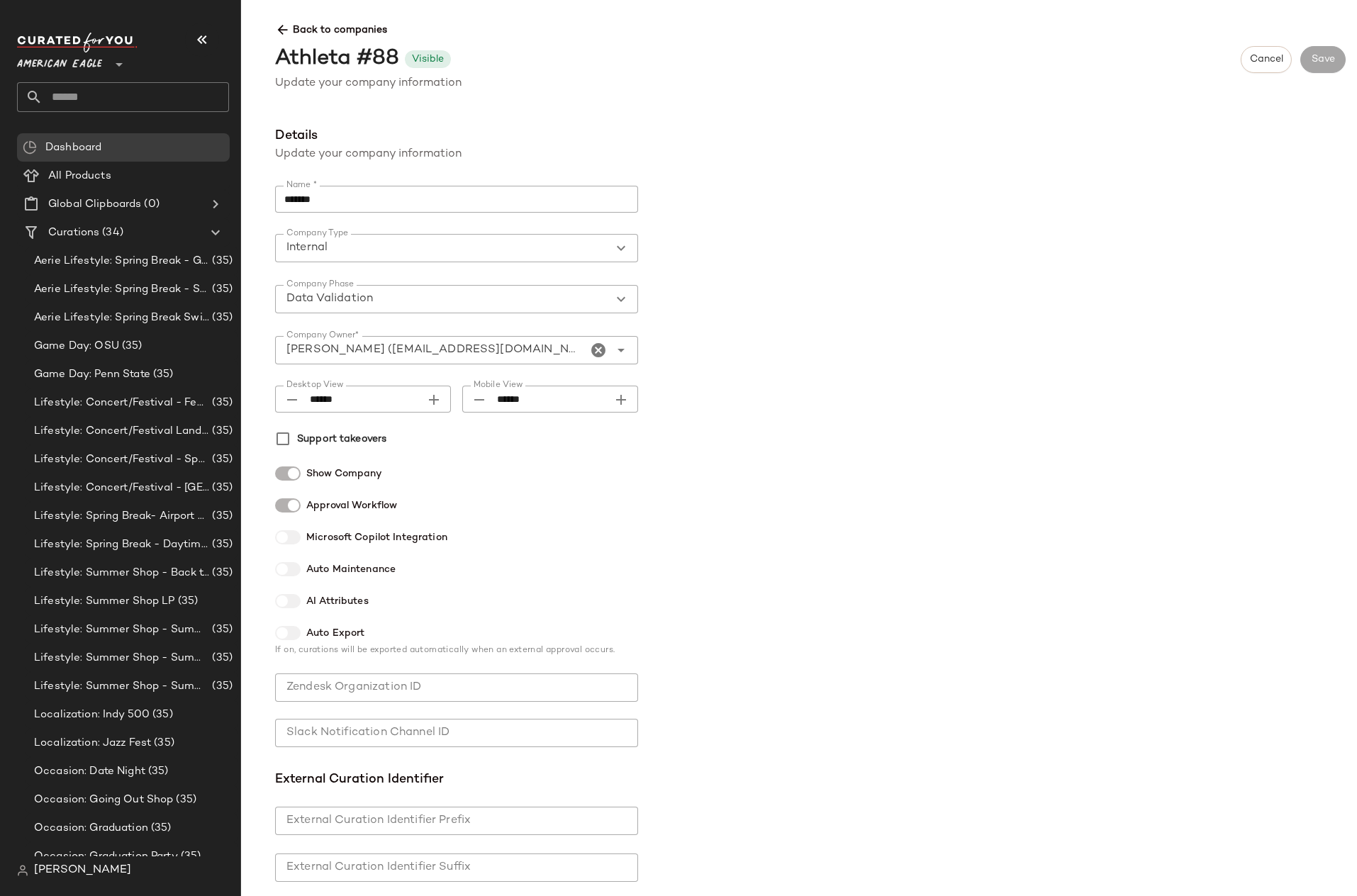
scroll to position [575, 0]
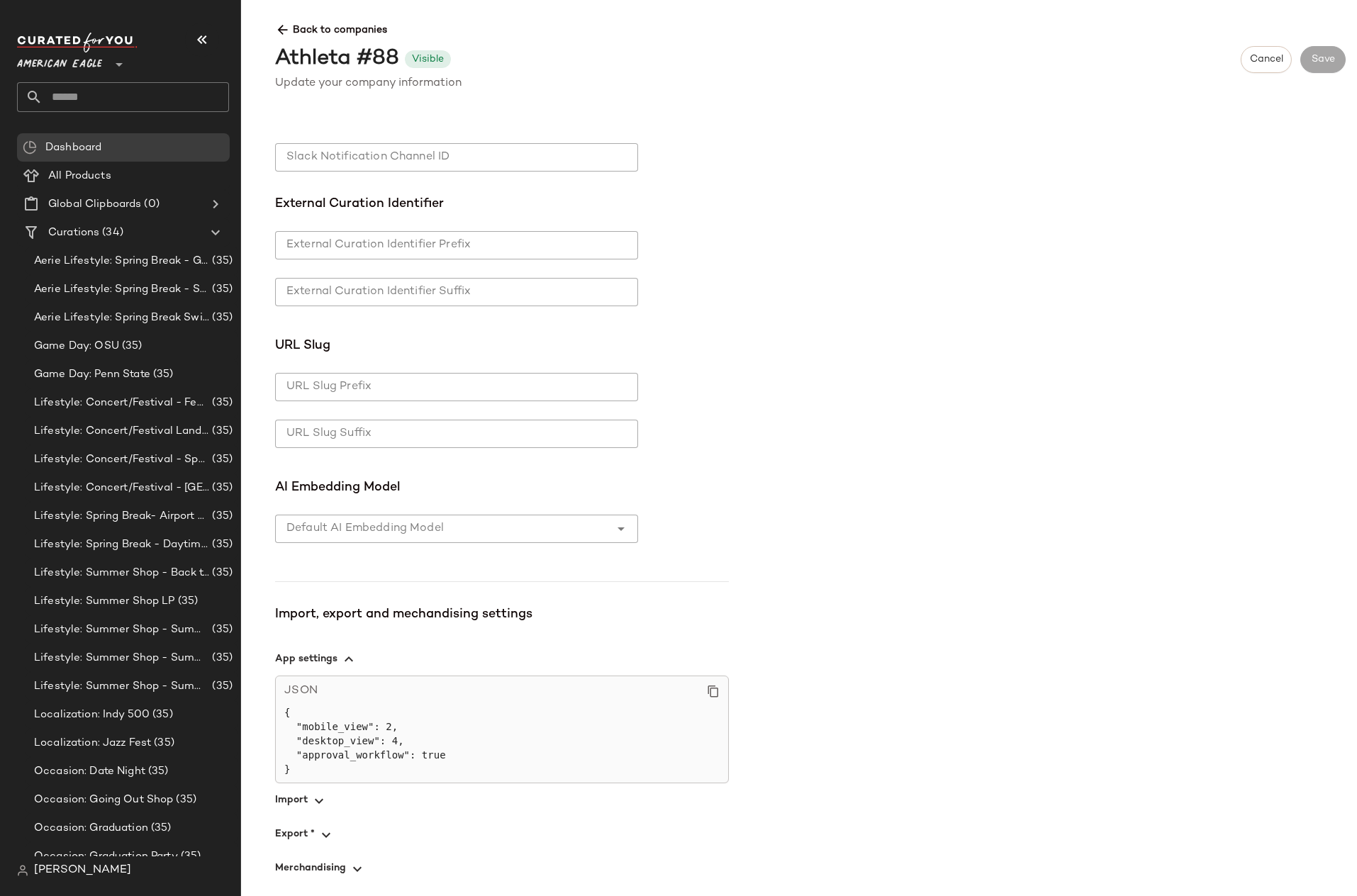
click at [449, 538] on div at bounding box center [442, 528] width 335 height 28
click at [437, 565] on div "Mars Bar" at bounding box center [457, 566] width 340 height 17
type input "*"
click at [845, 447] on div "**********" at bounding box center [810, 505] width 1093 height 759
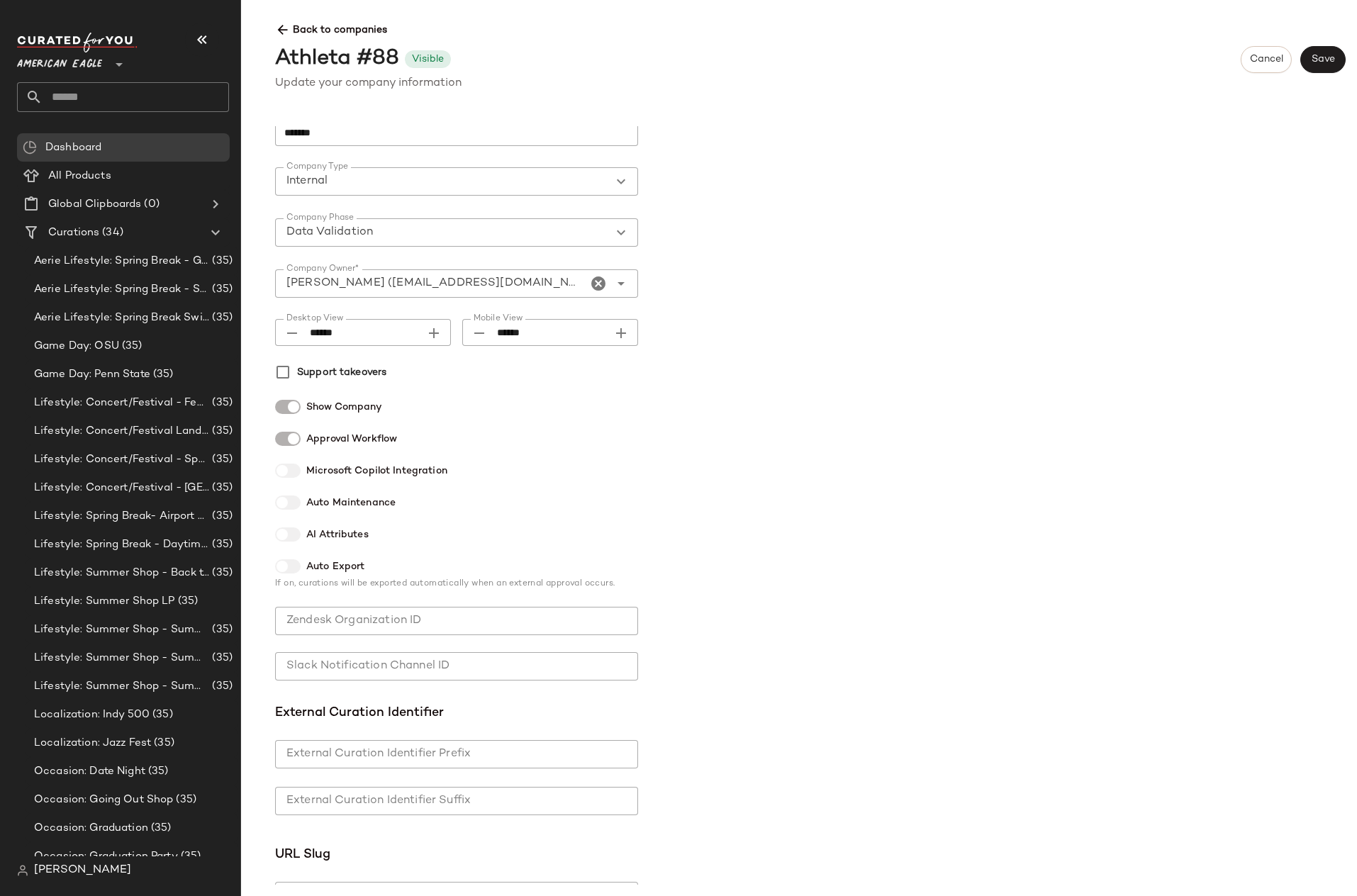
scroll to position [0, 0]
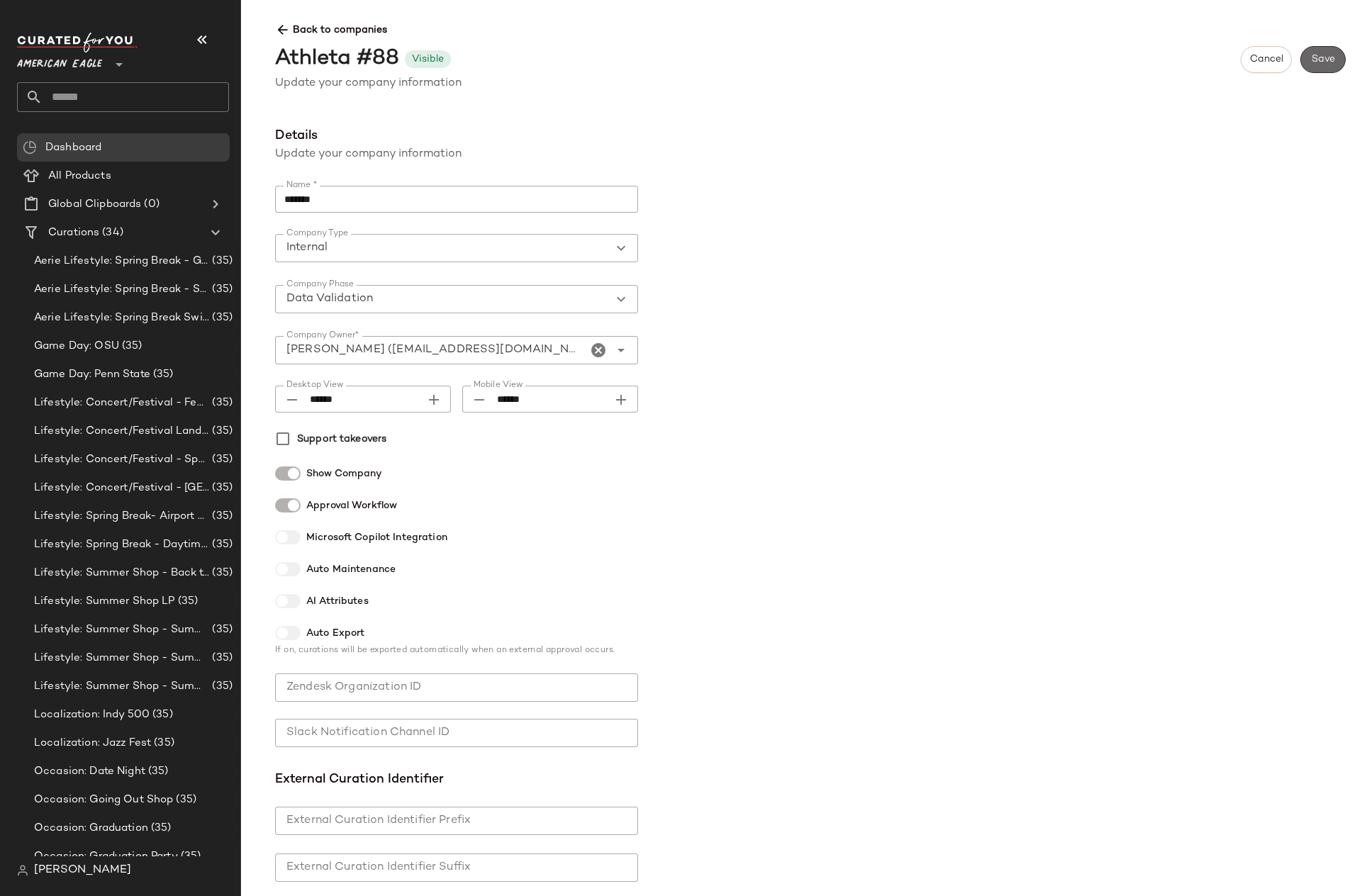
click at [1317, 69] on button "Save" at bounding box center [1323, 60] width 46 height 27
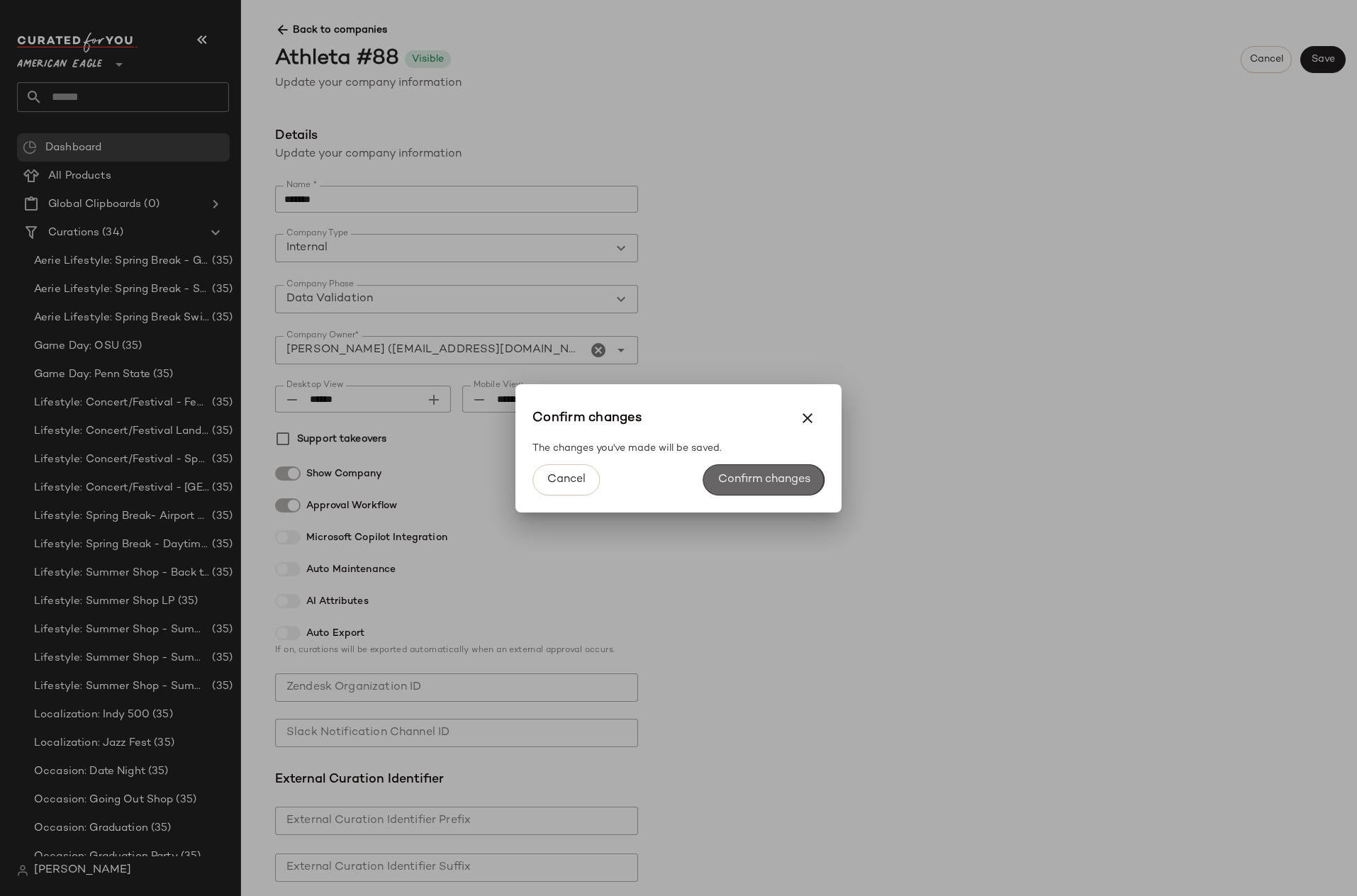
click at [776, 474] on span "Confirm changes" at bounding box center [764, 479] width 93 height 14
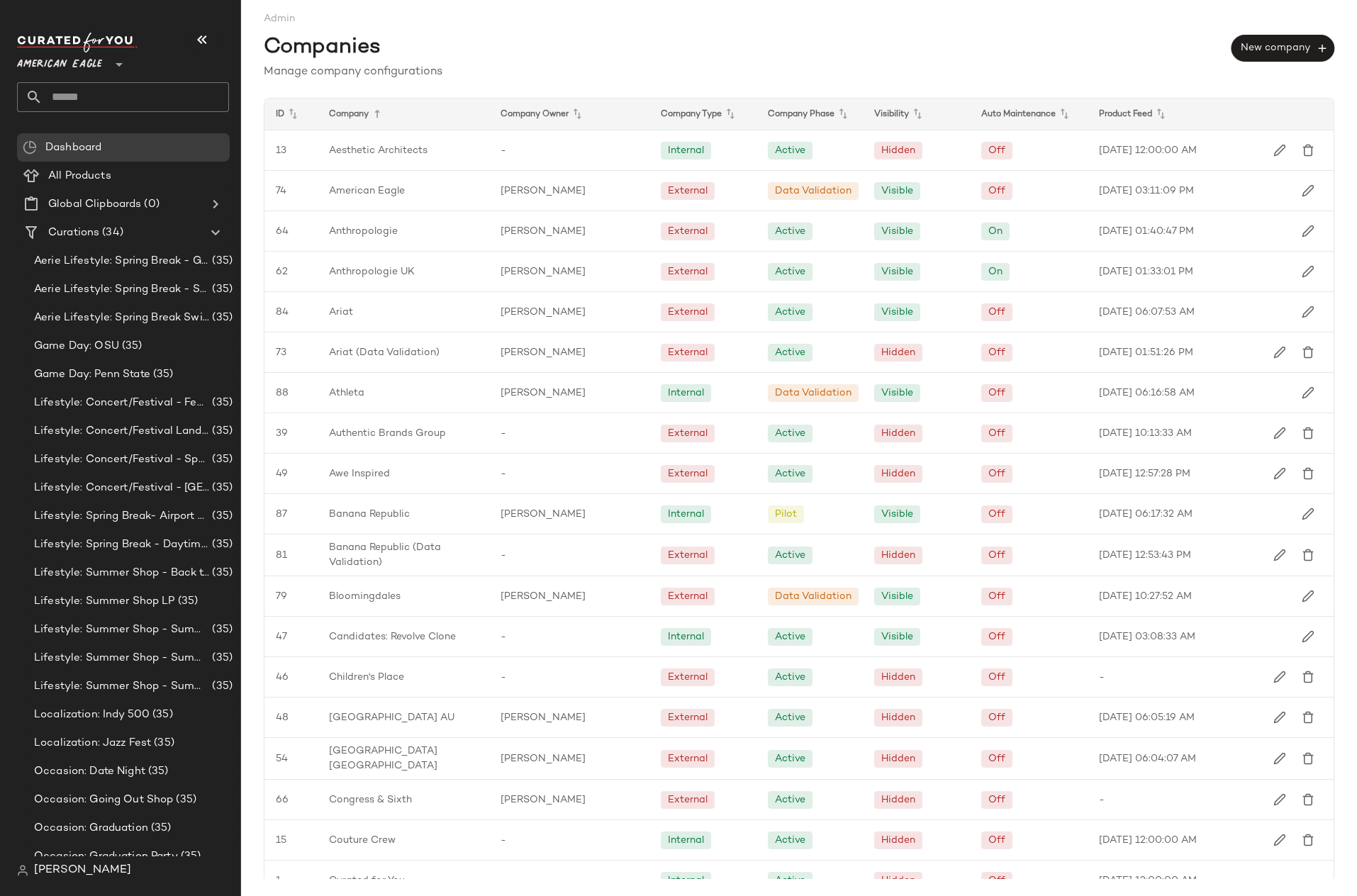
click at [108, 62] on div "American Eagle **" at bounding box center [62, 56] width 90 height 36
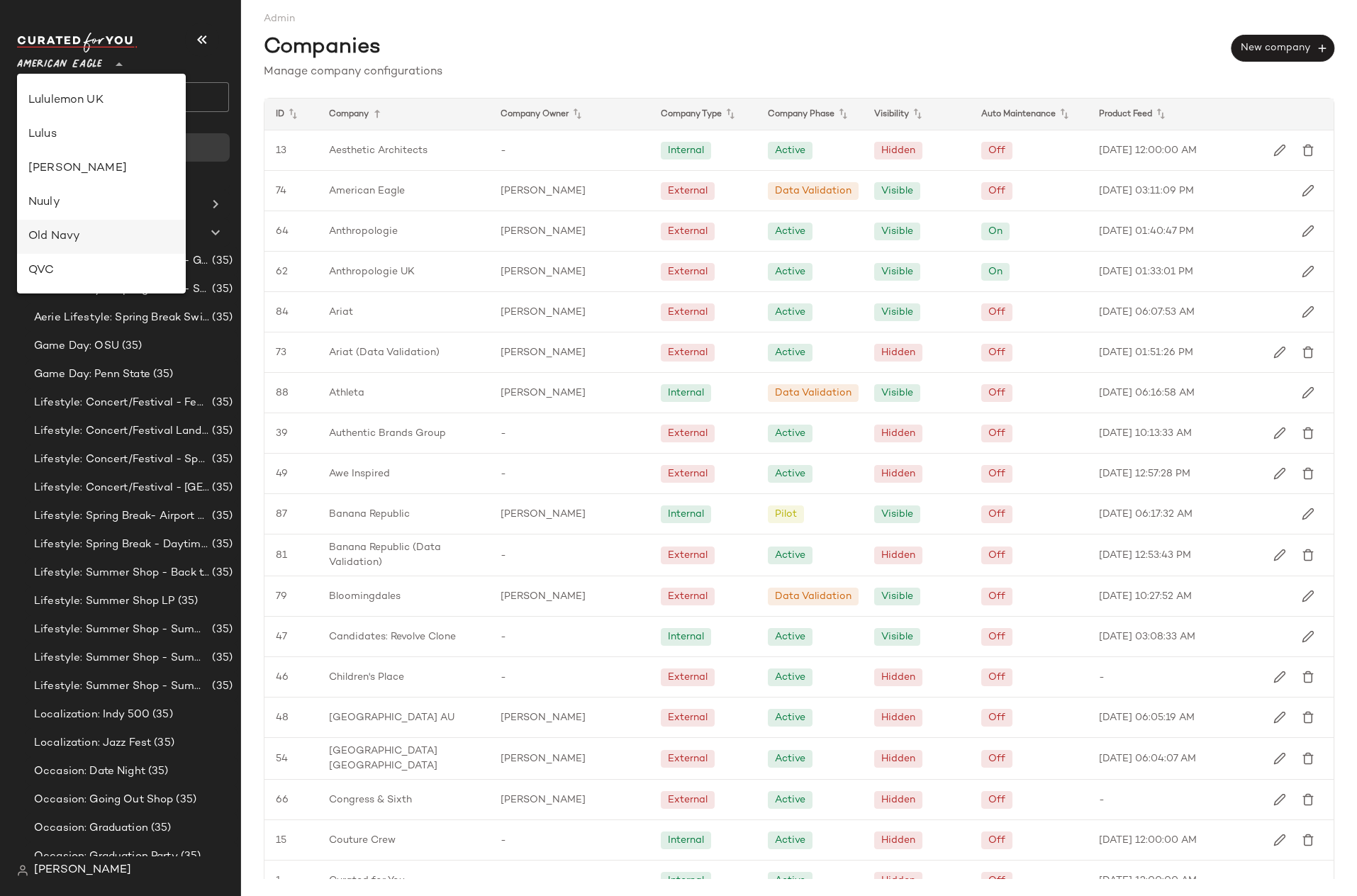
scroll to position [608, 0]
click at [47, 170] on div "Revolve" at bounding box center [101, 169] width 146 height 17
type input "**"
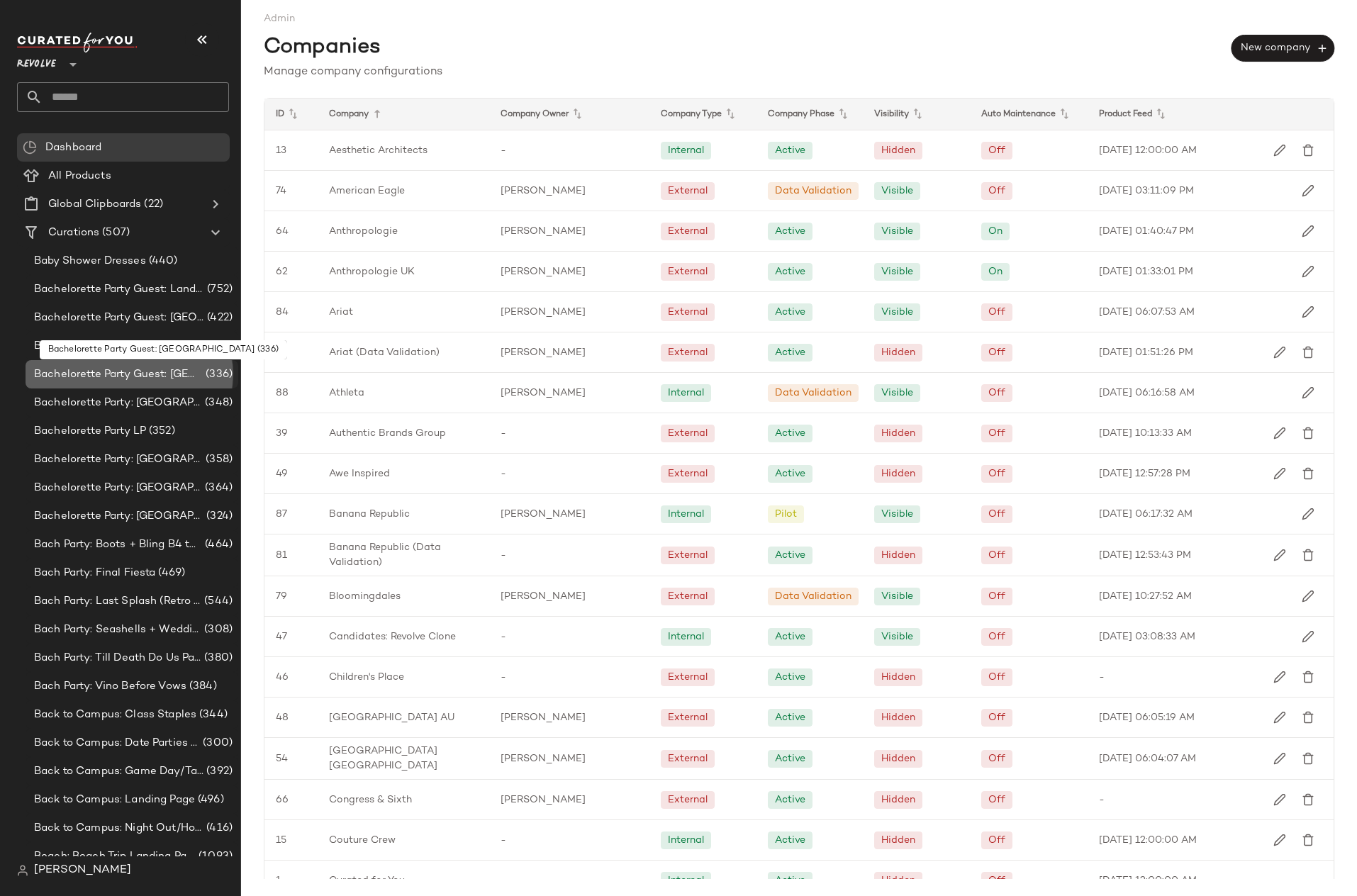
click at [207, 374] on span "(336)" at bounding box center [218, 374] width 30 height 16
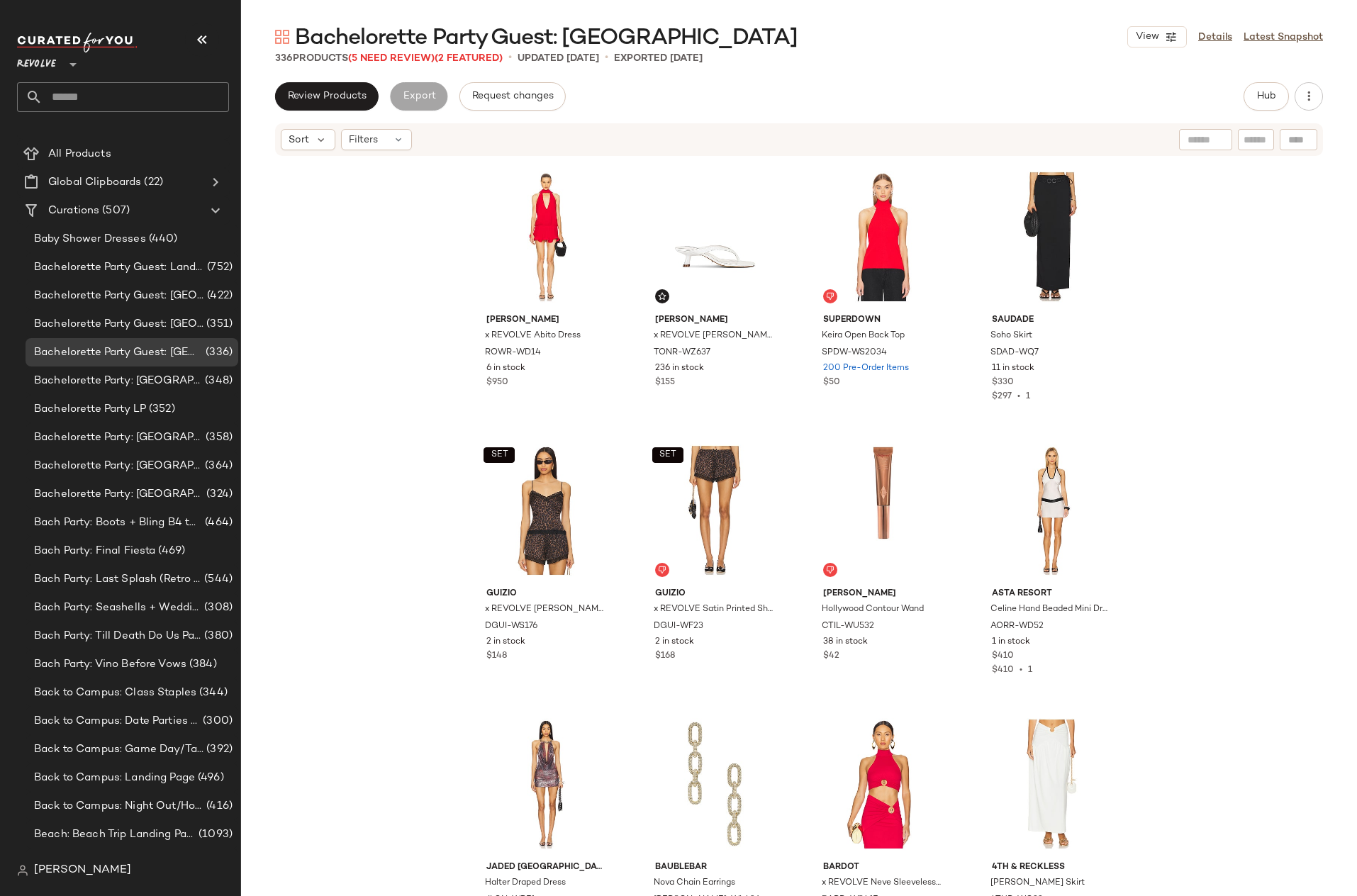
scroll to position [23, 0]
click at [189, 421] on div "Bachelorette Party LP (352)" at bounding box center [132, 408] width 213 height 28
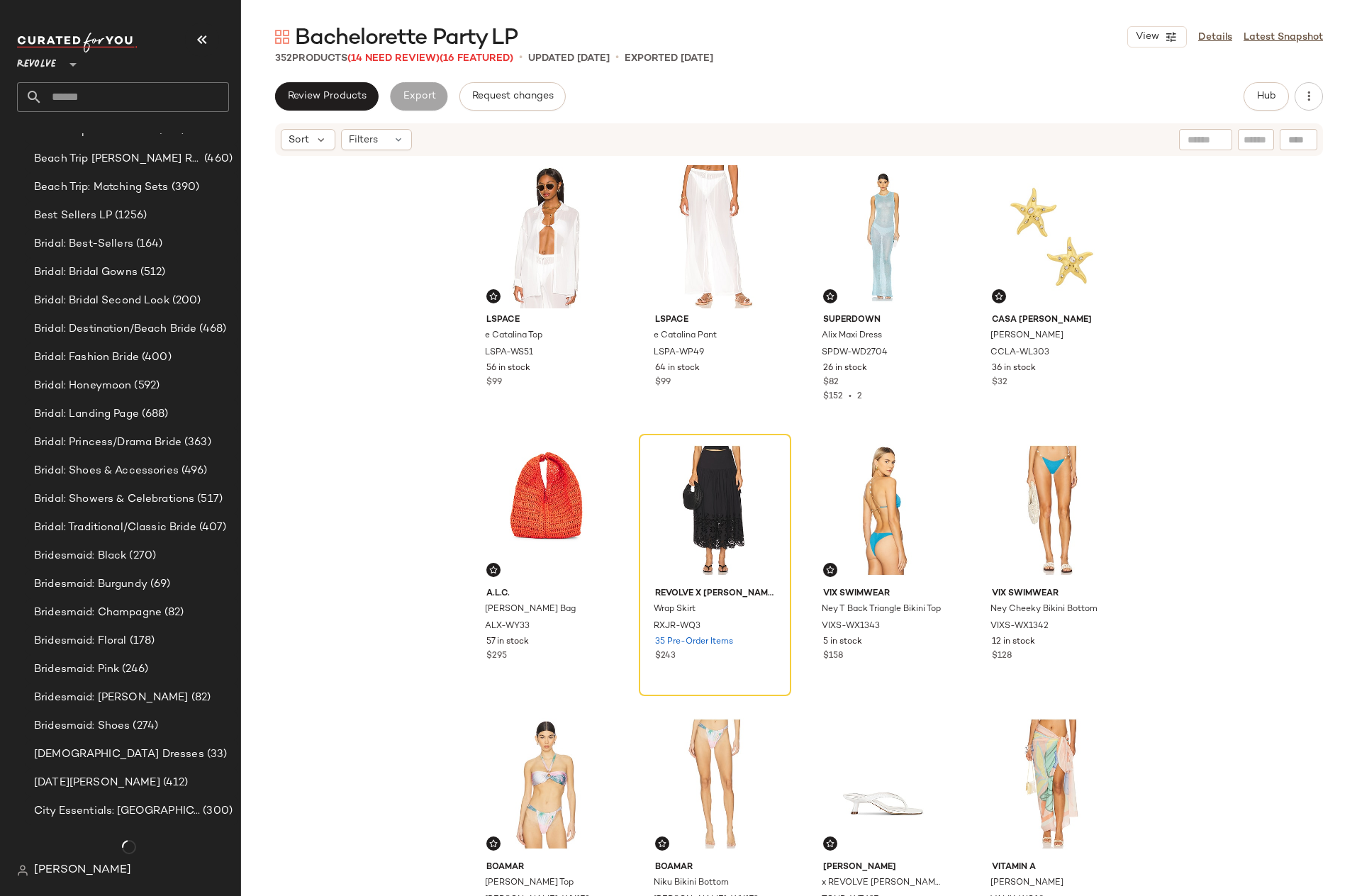
scroll to position [839, 0]
click at [120, 559] on span "Bridesmaid: Black" at bounding box center [80, 556] width 92 height 16
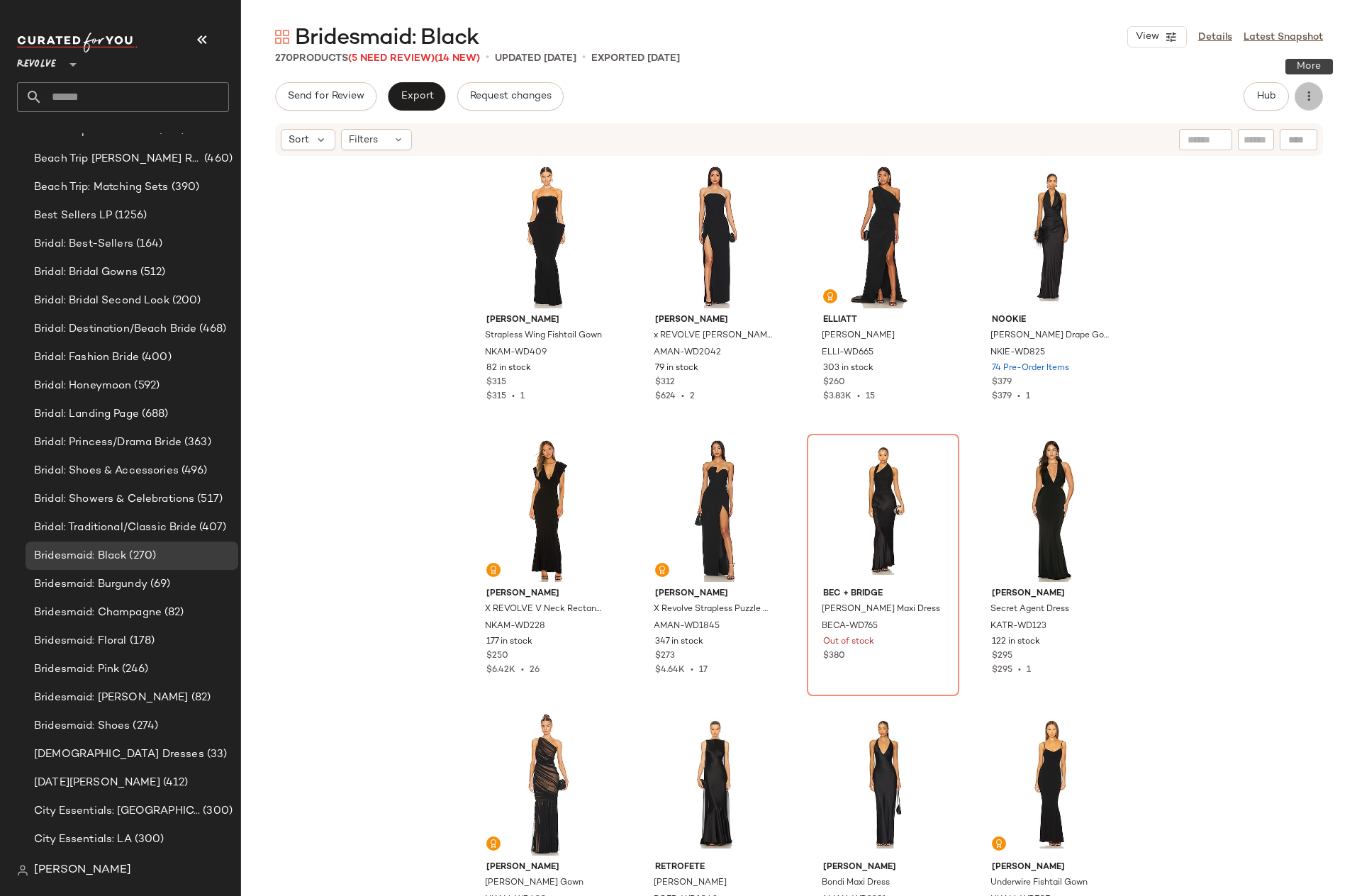
click at [1316, 97] on button "button" at bounding box center [1309, 96] width 28 height 28
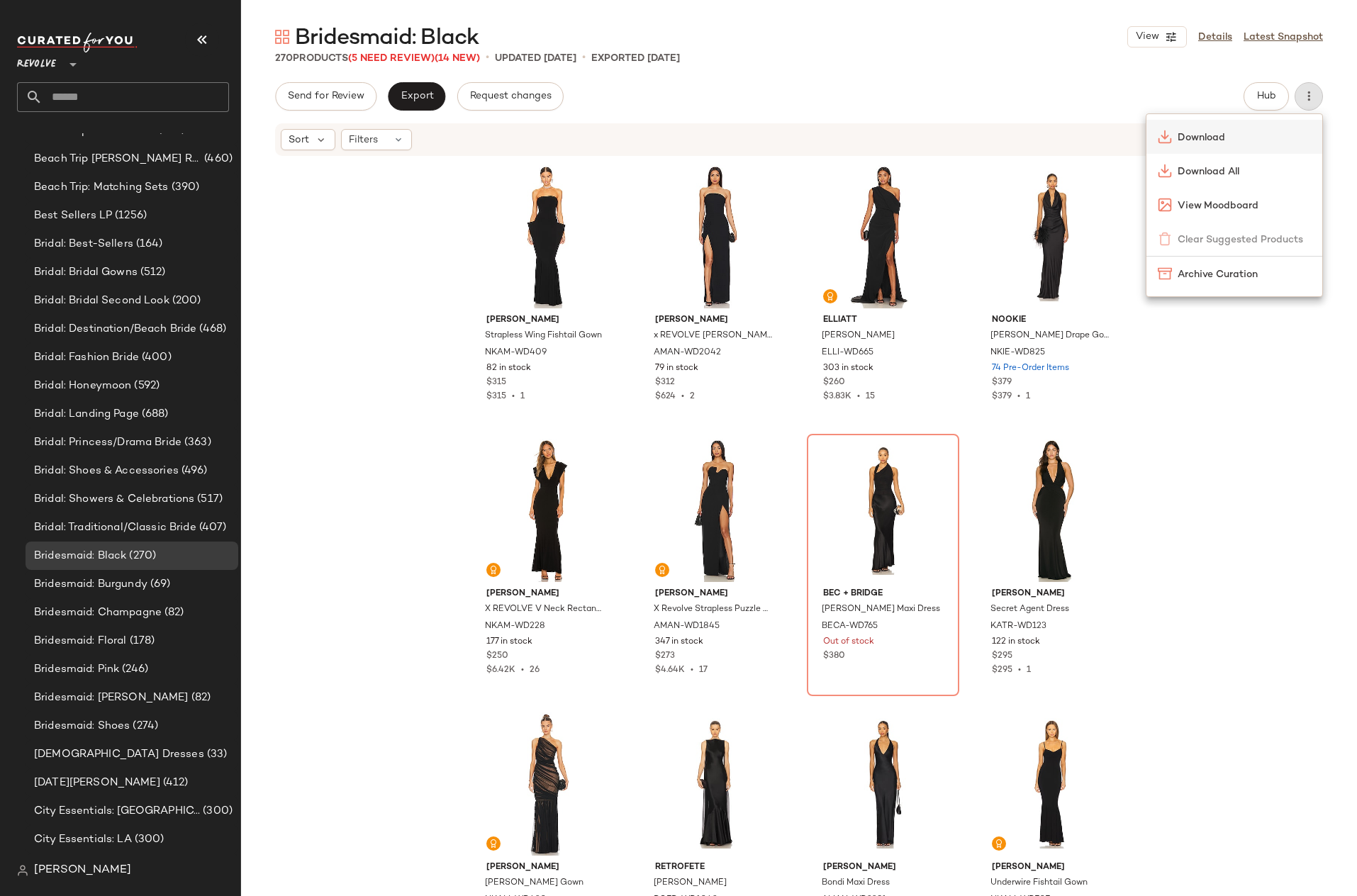
click at [1247, 142] on span "Download" at bounding box center [1244, 137] width 133 height 15
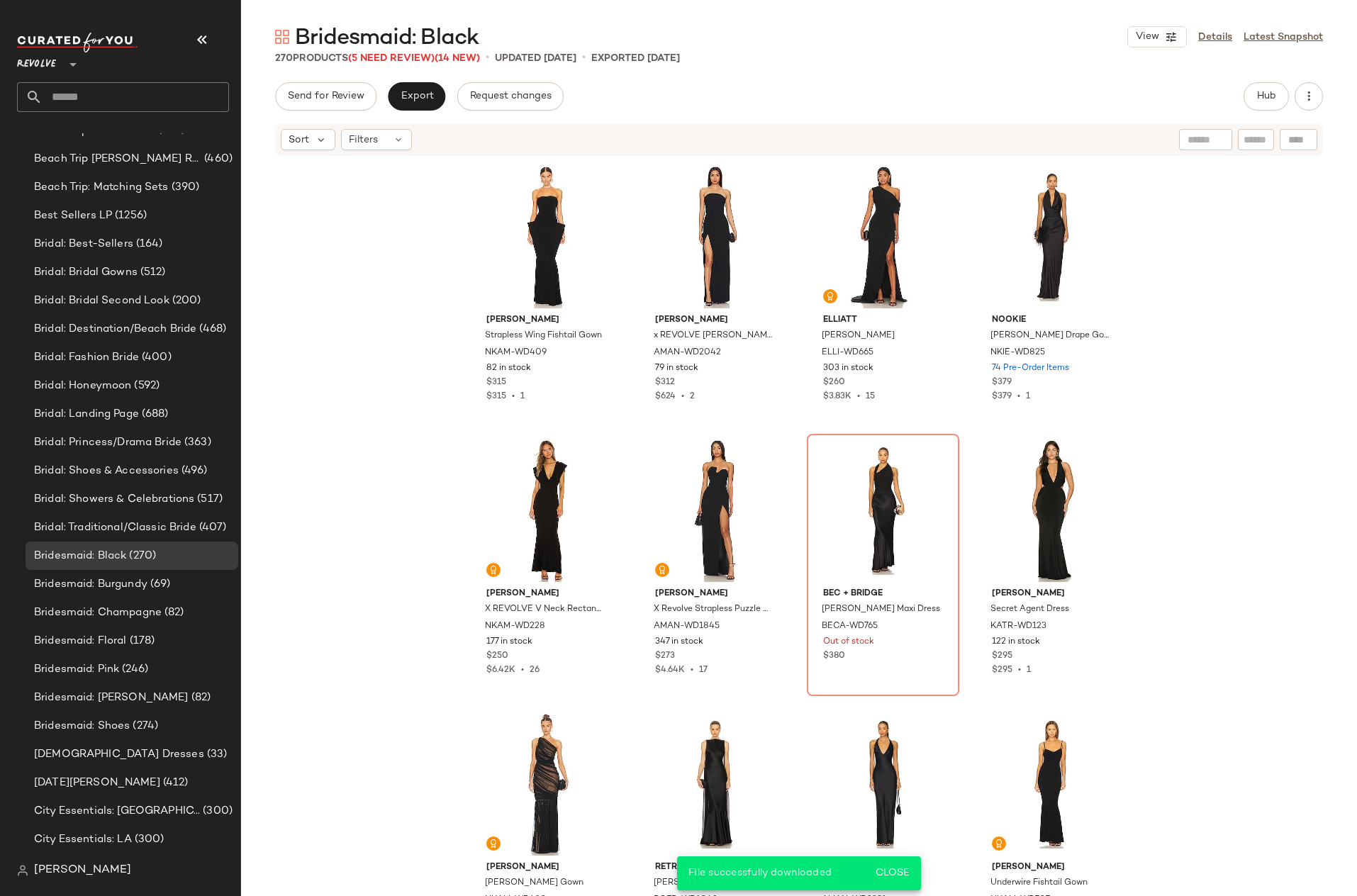
click at [423, 45] on span "Bridesmaid: Black" at bounding box center [387, 38] width 184 height 28
copy div "Bridesmaid: Black View"
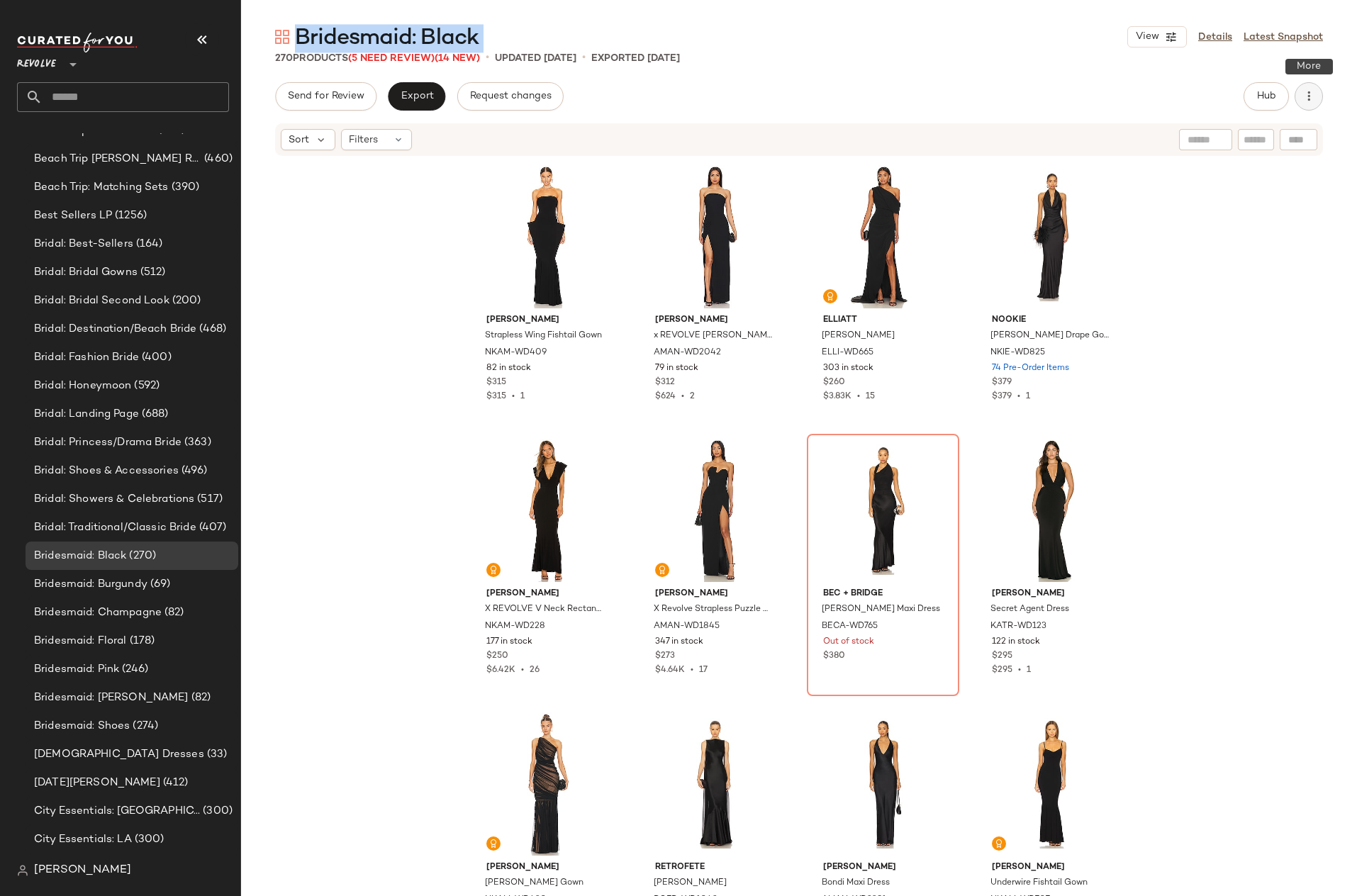
click at [1306, 93] on icon "button" at bounding box center [1309, 96] width 14 height 14
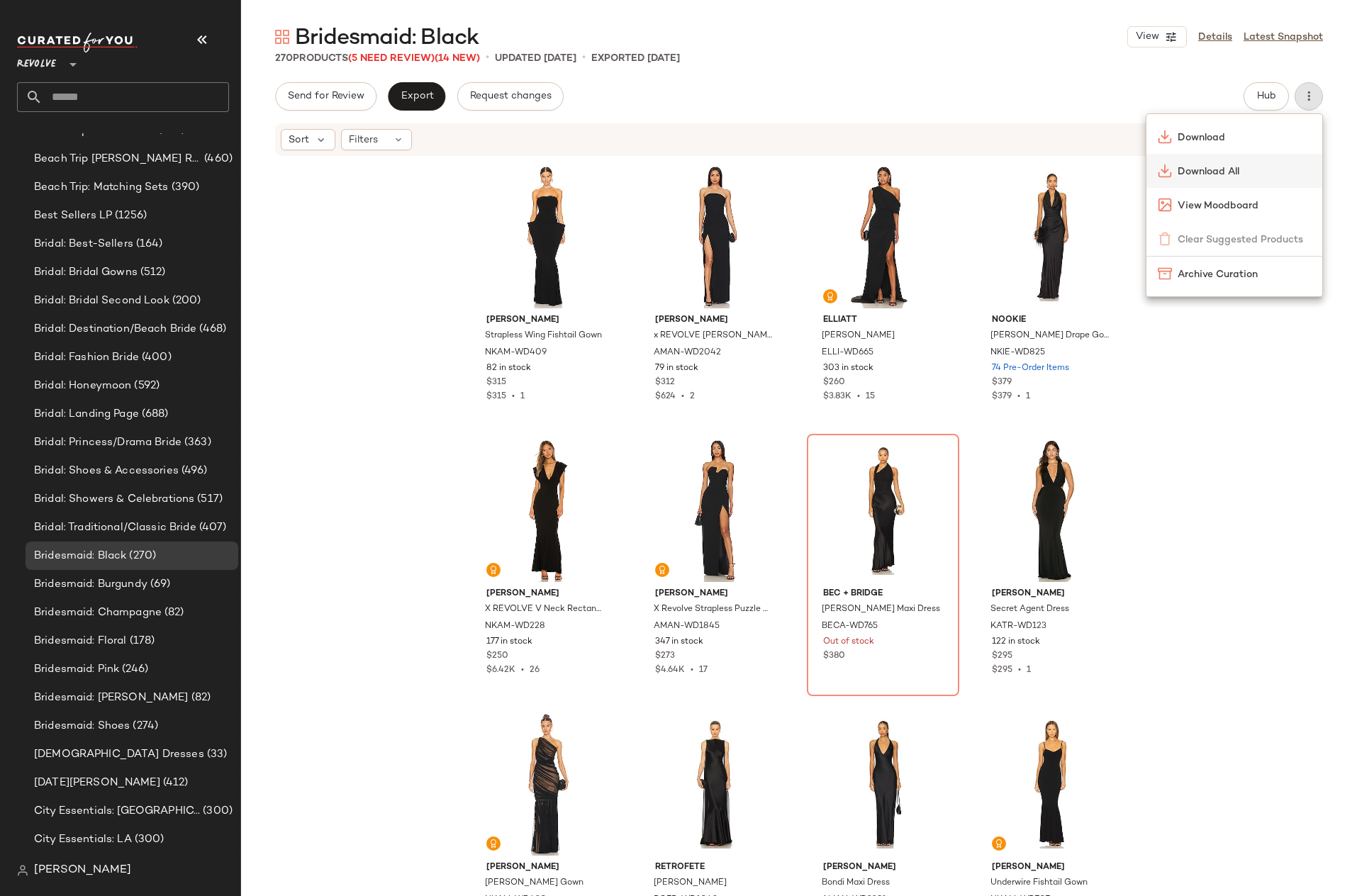
click at [1233, 165] on span "Download All" at bounding box center [1244, 172] width 133 height 15
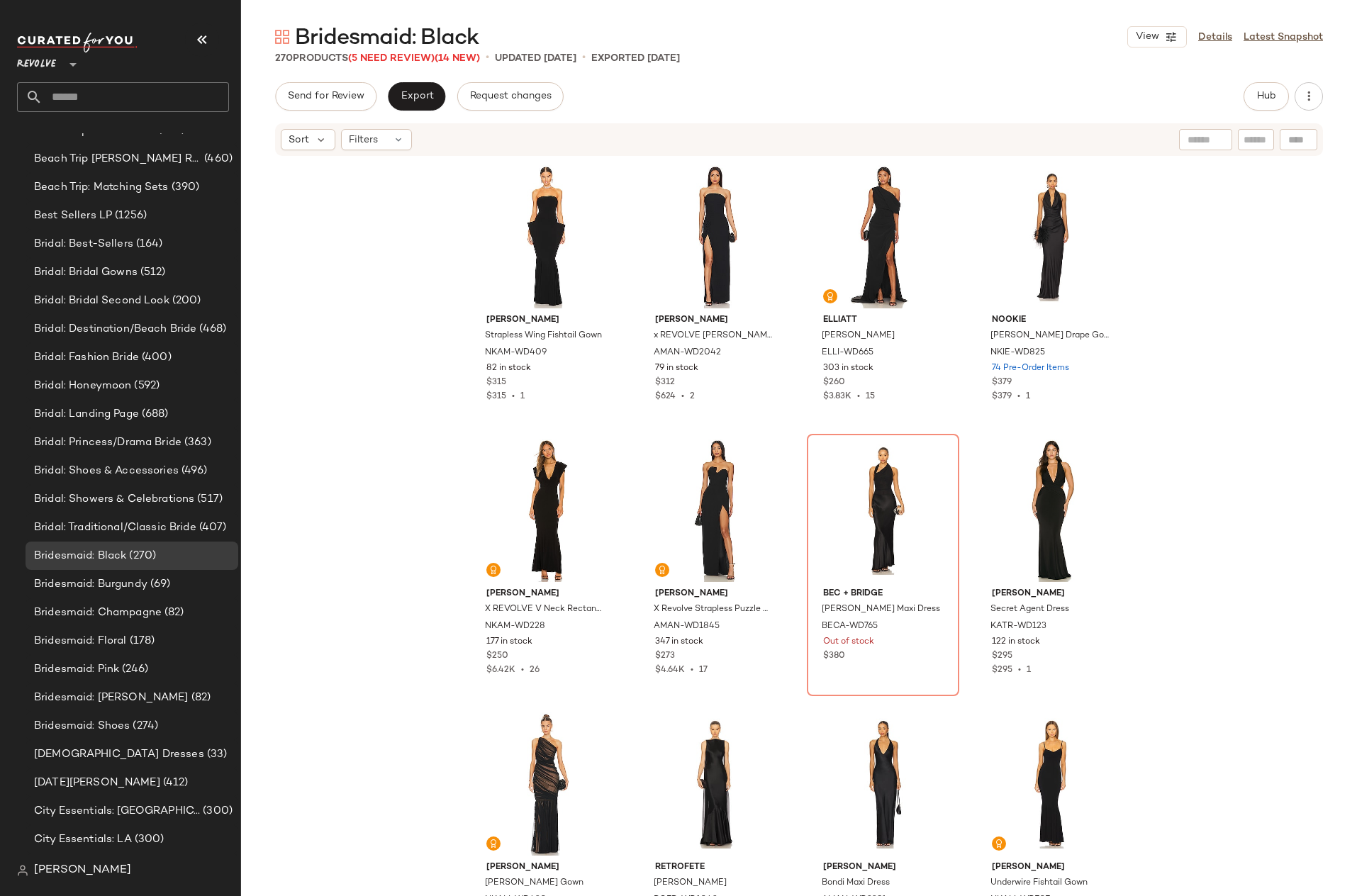
click at [361, 360] on div "[PERSON_NAME] Strapless Wing Fishtail Gown NKAM-WD409 82 in stock $315 $315 • 1…" at bounding box center [799, 548] width 1116 height 781
click at [272, 365] on div "[PERSON_NAME] Strapless Wing Fishtail Gown NKAM-WD409 82 in stock $315 $315 • 1…" at bounding box center [799, 548] width 1116 height 781
